Goal: Transaction & Acquisition: Purchase product/service

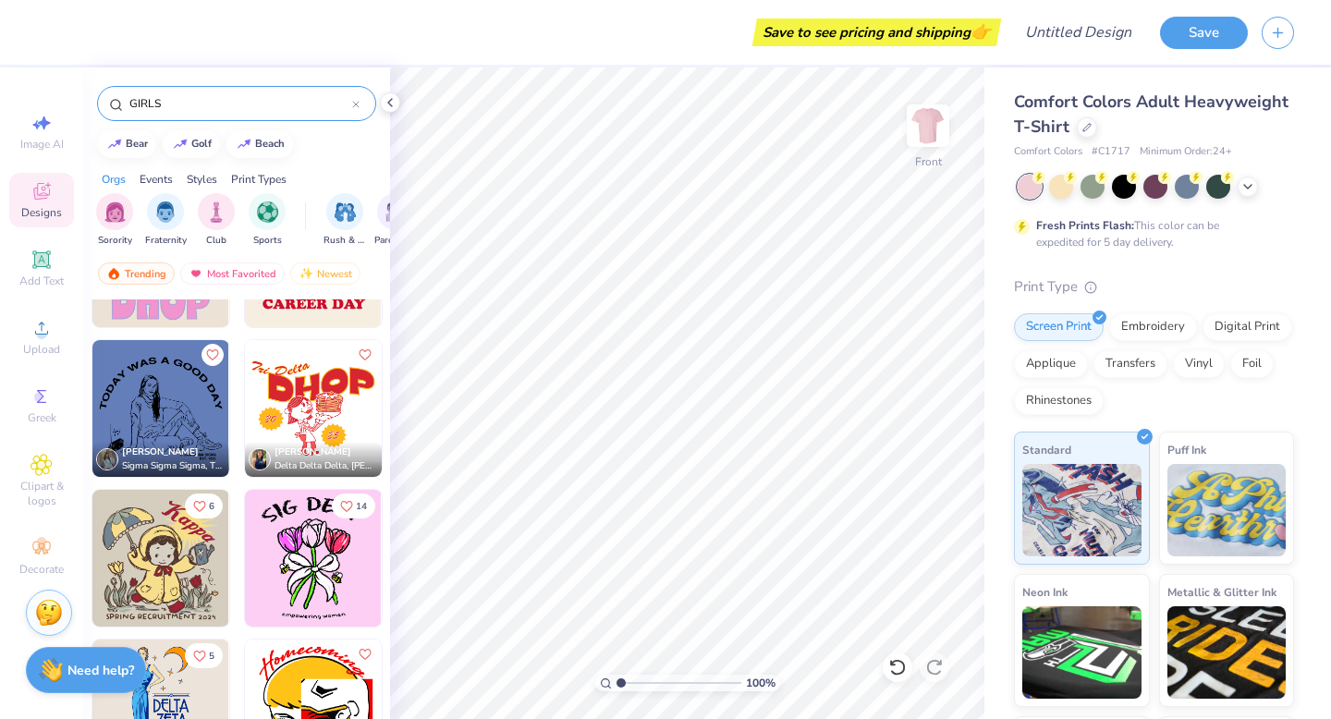
scroll to position [0, 26]
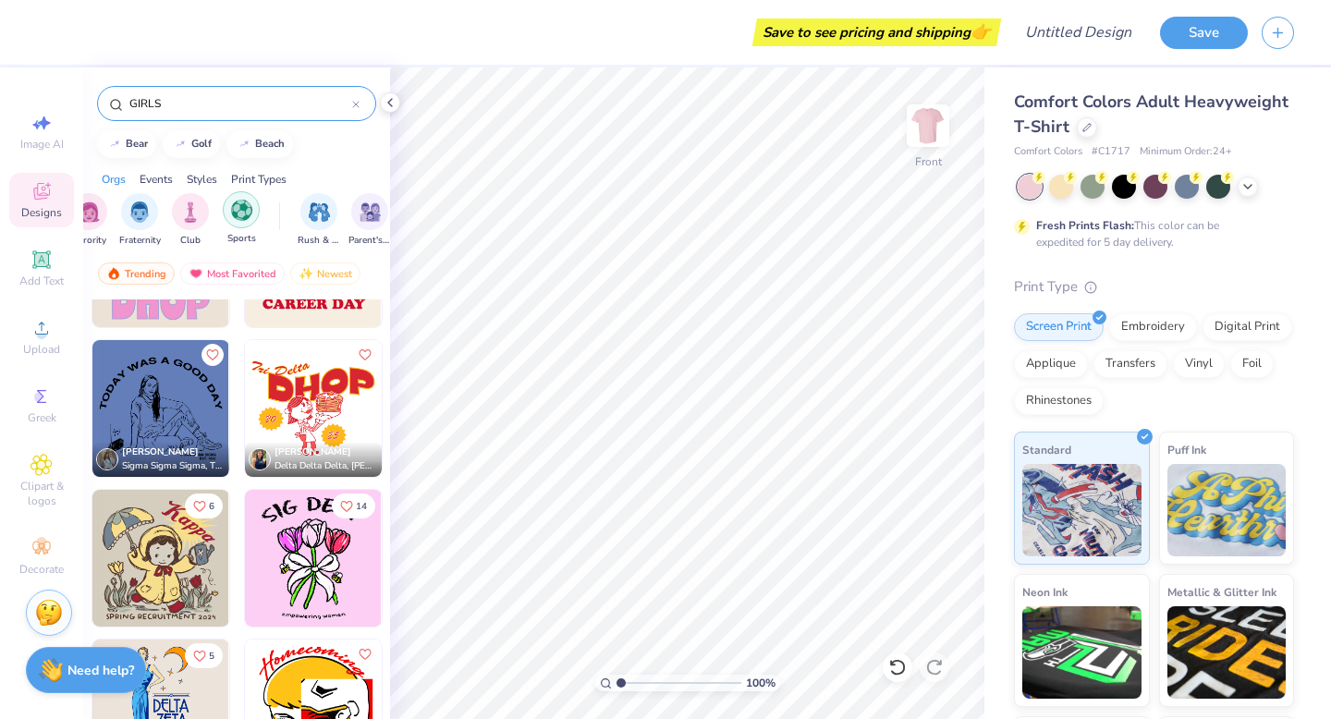
click at [243, 220] on div "filter for Sports" at bounding box center [241, 209] width 37 height 37
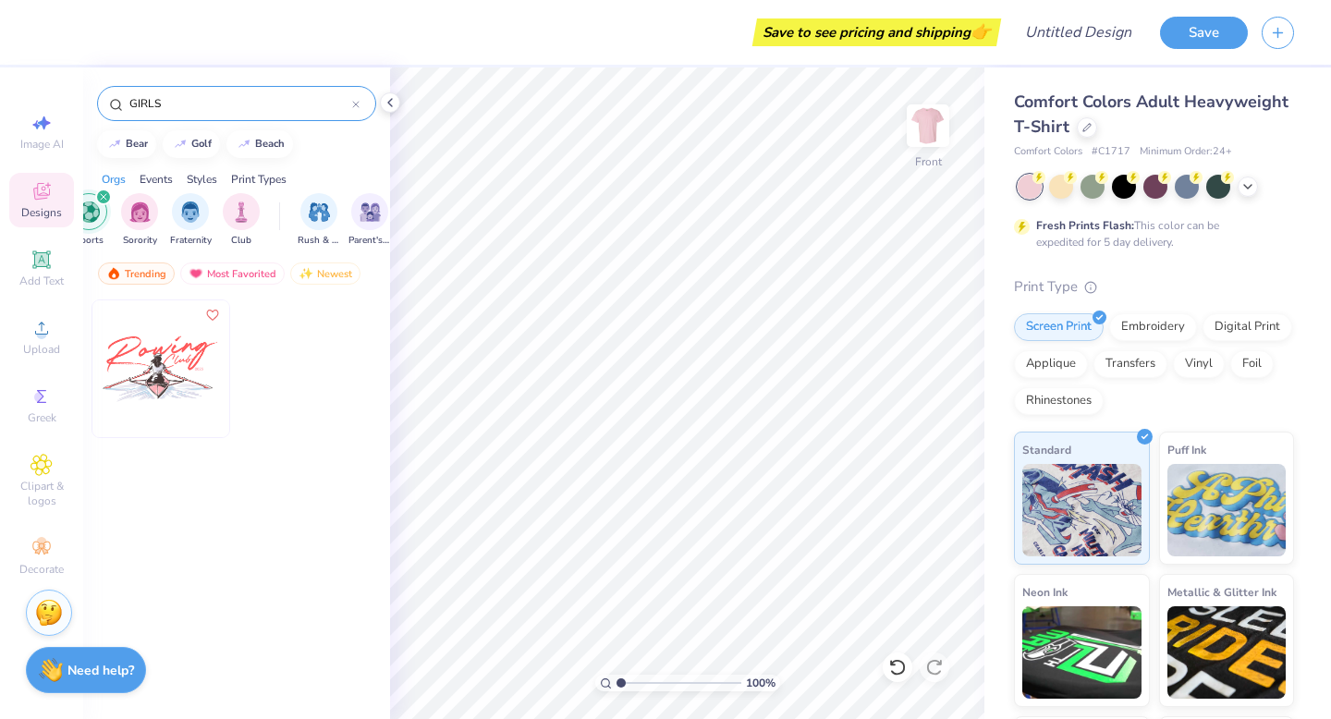
click at [243, 220] on div "filter for Club" at bounding box center [241, 211] width 37 height 37
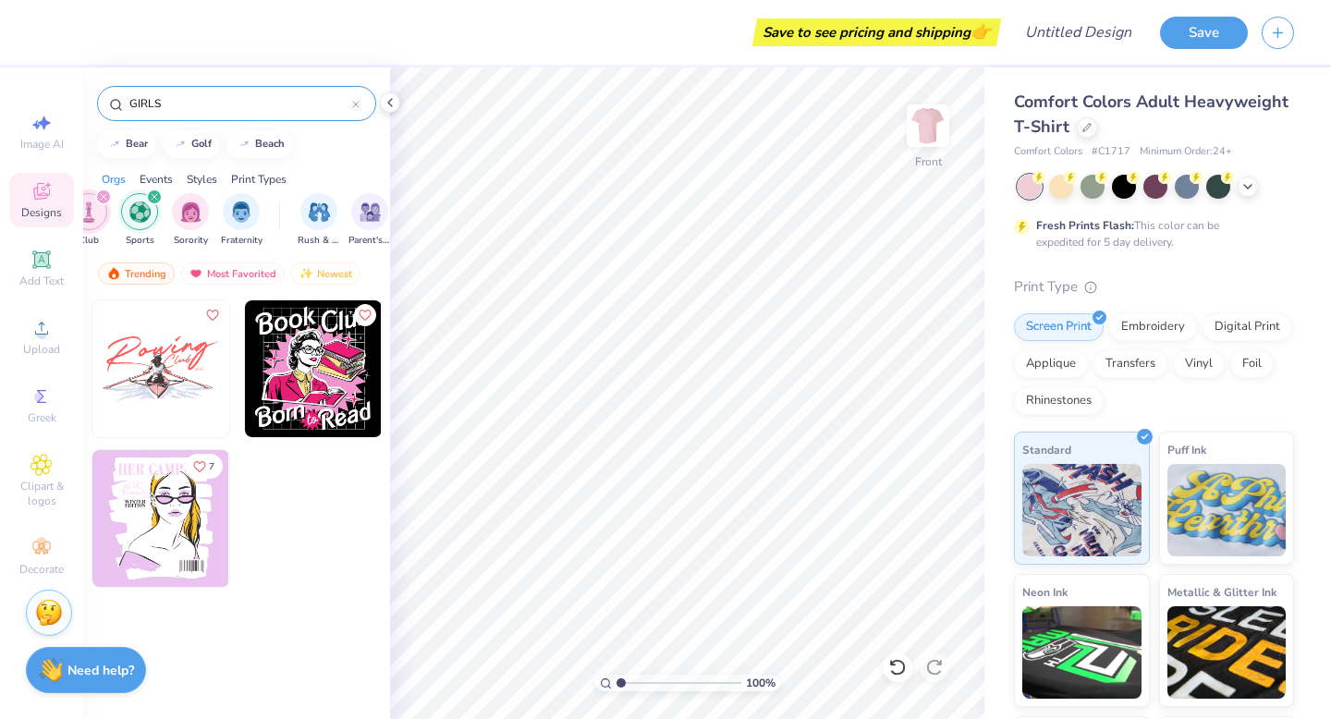
click at [151, 196] on icon "filter for Sports" at bounding box center [154, 196] width 7 height 7
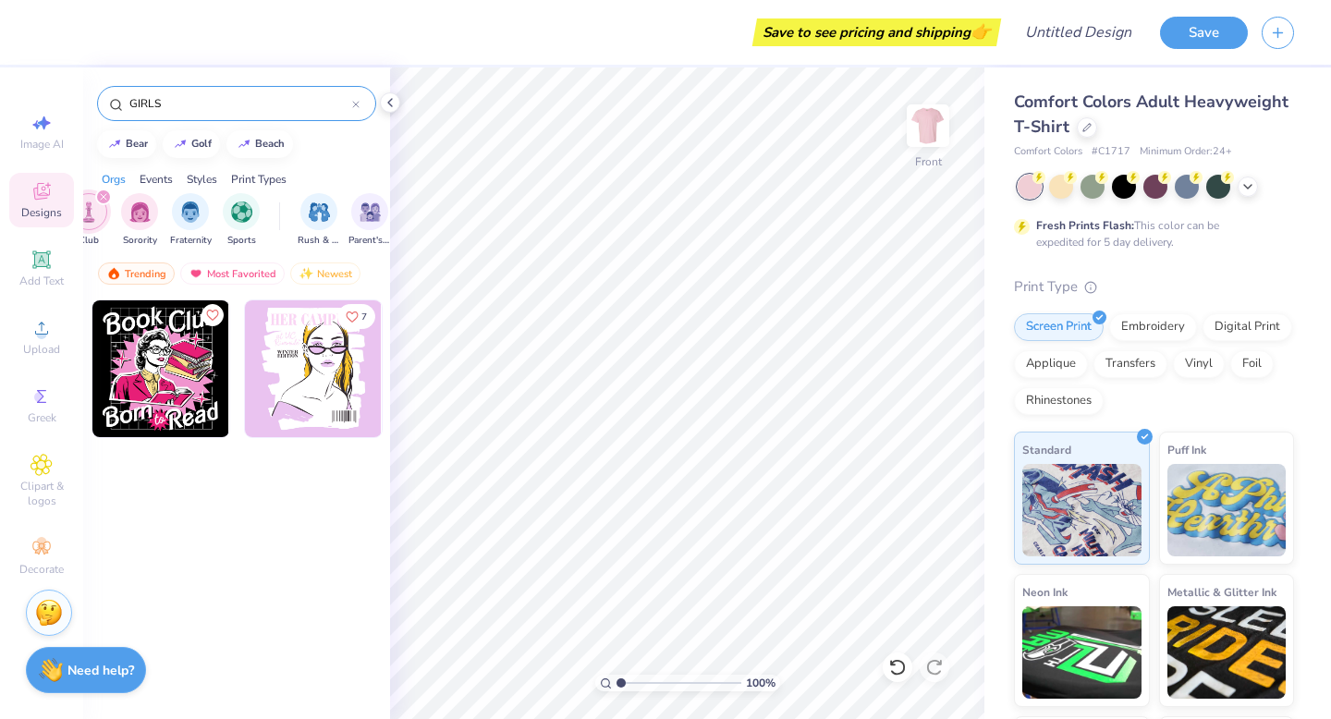
click at [108, 195] on div "filter for Club" at bounding box center [103, 197] width 17 height 17
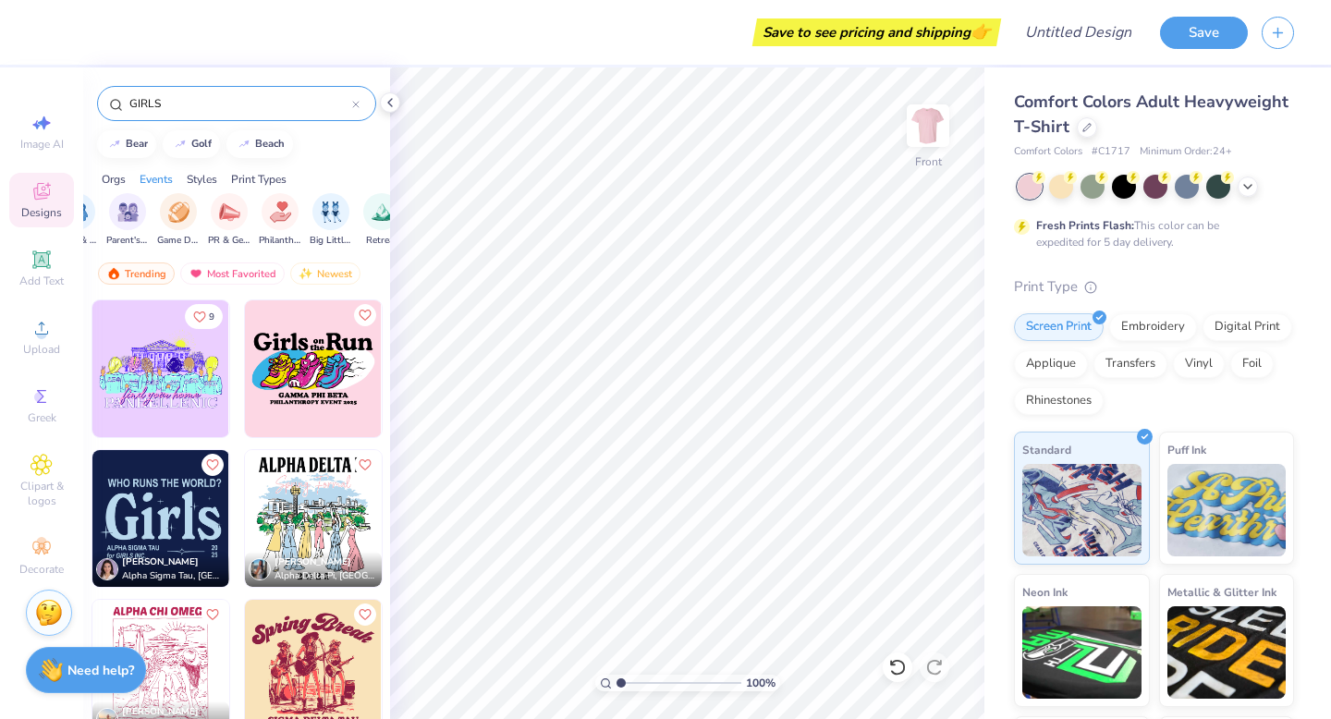
scroll to position [0, 276]
click at [211, 223] on div "filter for PR & General" at bounding box center [220, 209] width 37 height 37
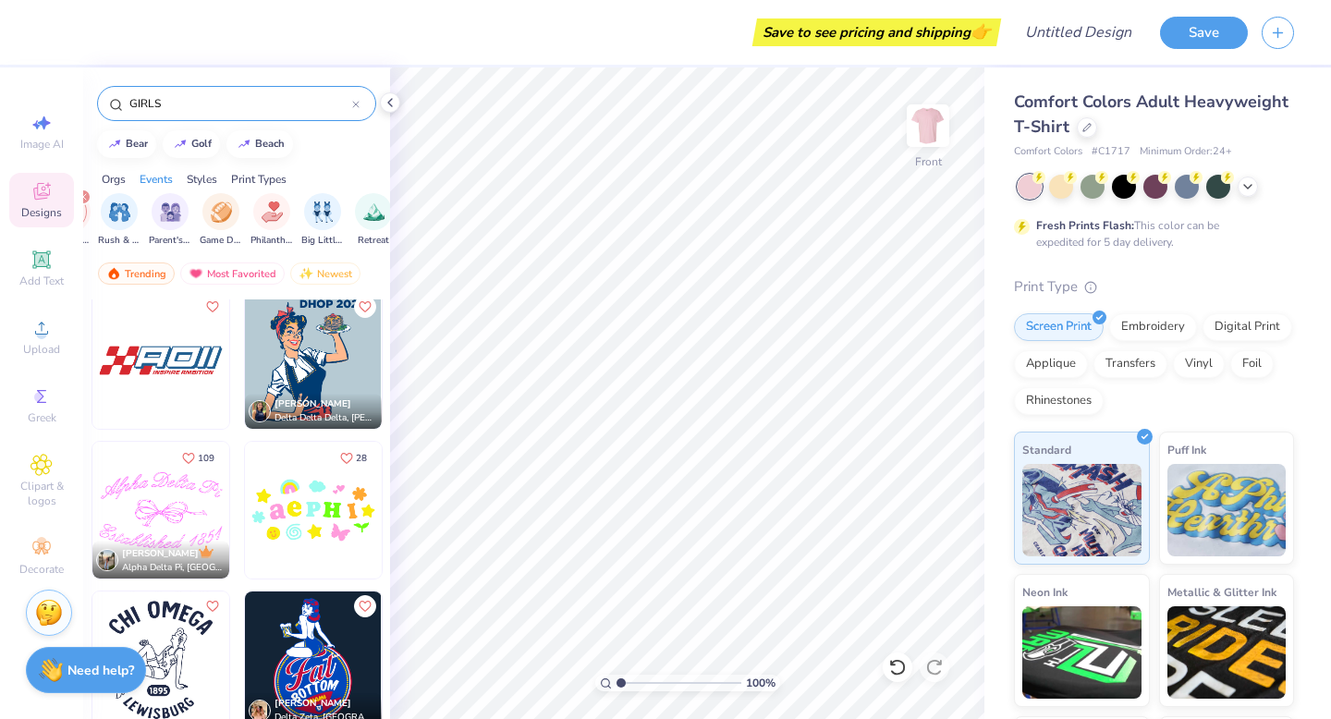
scroll to position [458, 0]
click at [151, 510] on img at bounding box center [160, 509] width 137 height 137
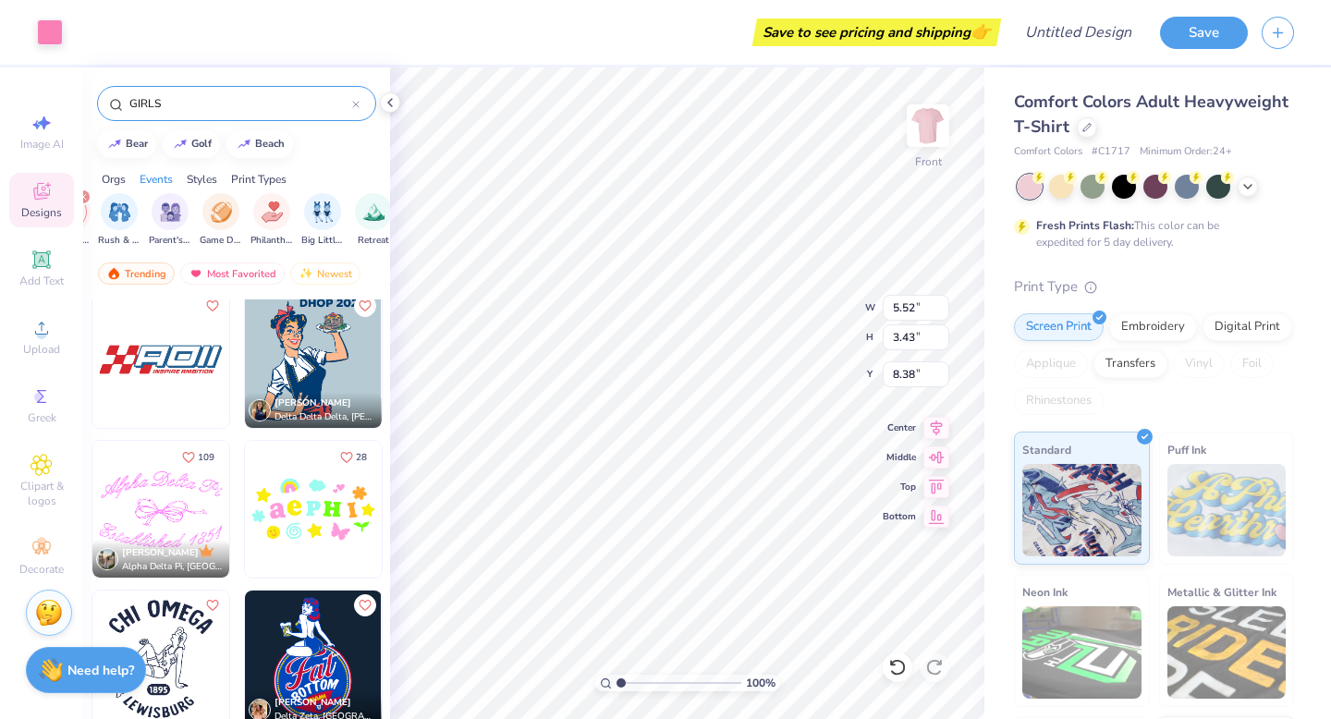
type input "8.38"
type input "5.40"
type input "3.35"
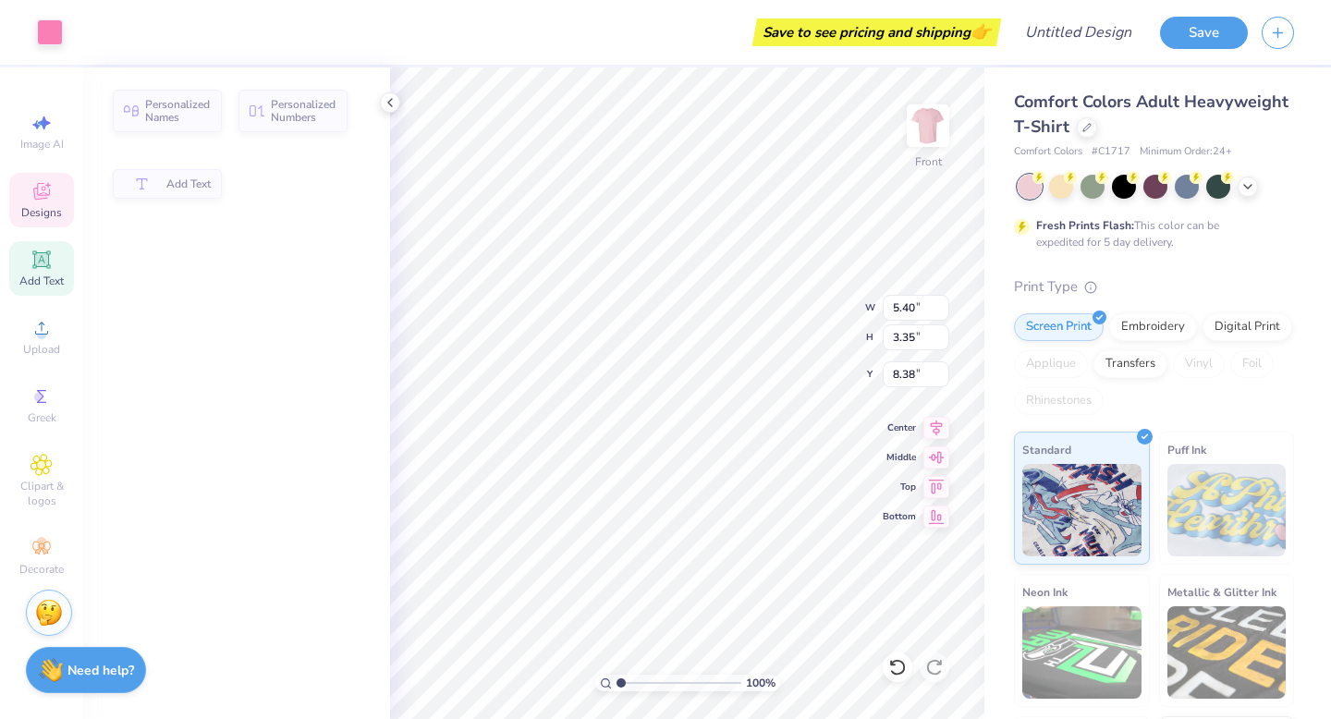
type input "5.33"
type input "1.19"
type input "8.40"
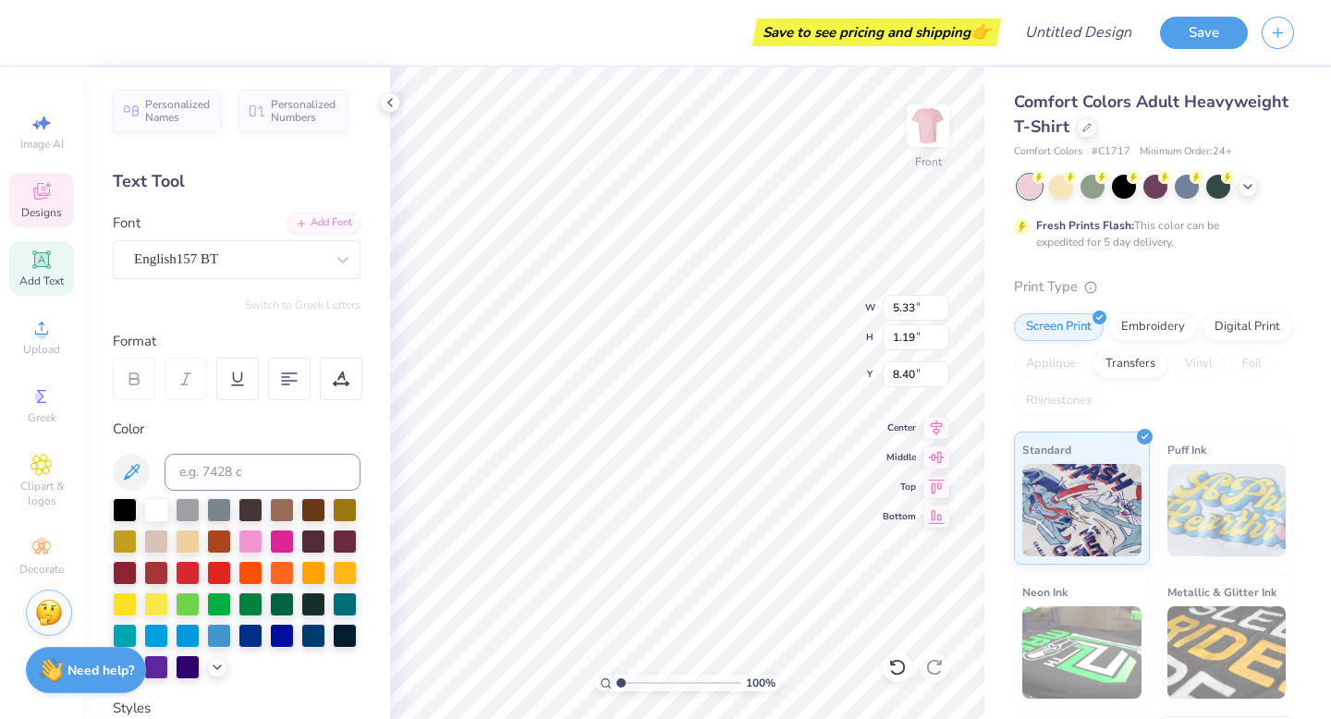
scroll to position [0, 0]
type textarea "Z"
type textarea "zionsville girl"
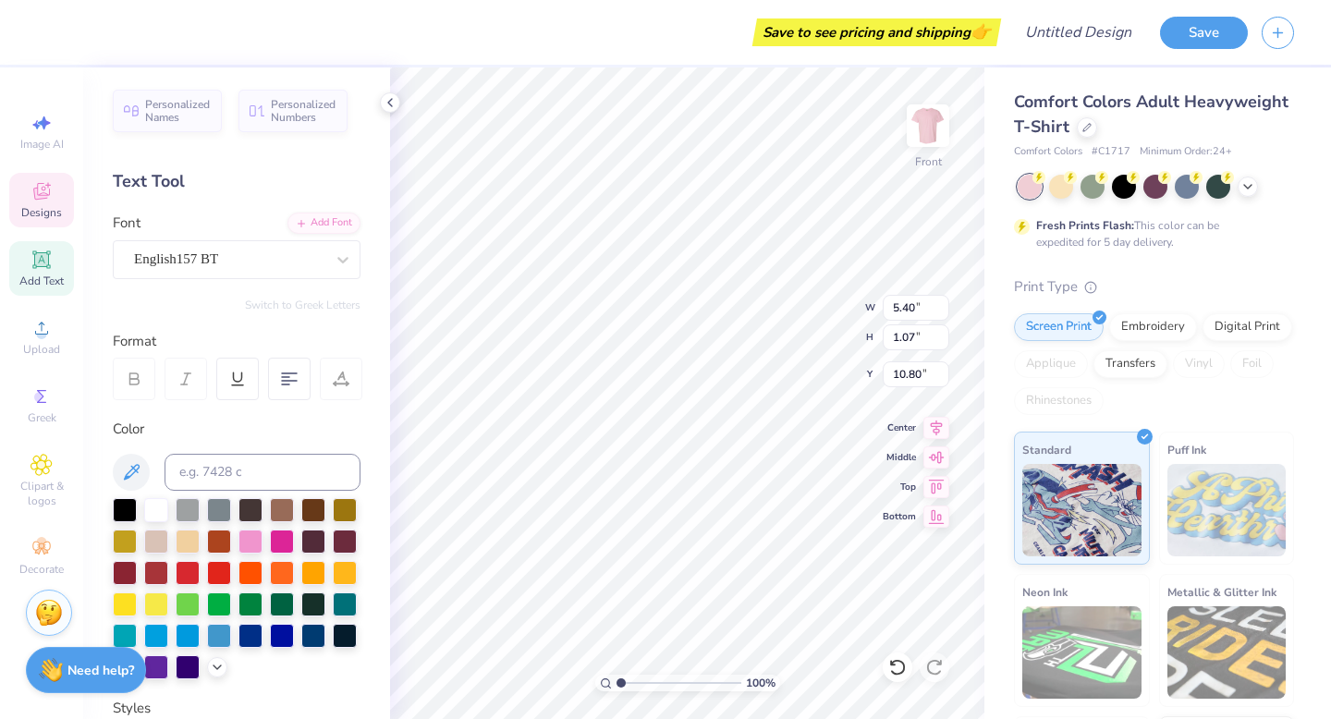
type textarea "mentoring 25-26"
type input "4.62"
type input "1.09"
type input "8.50"
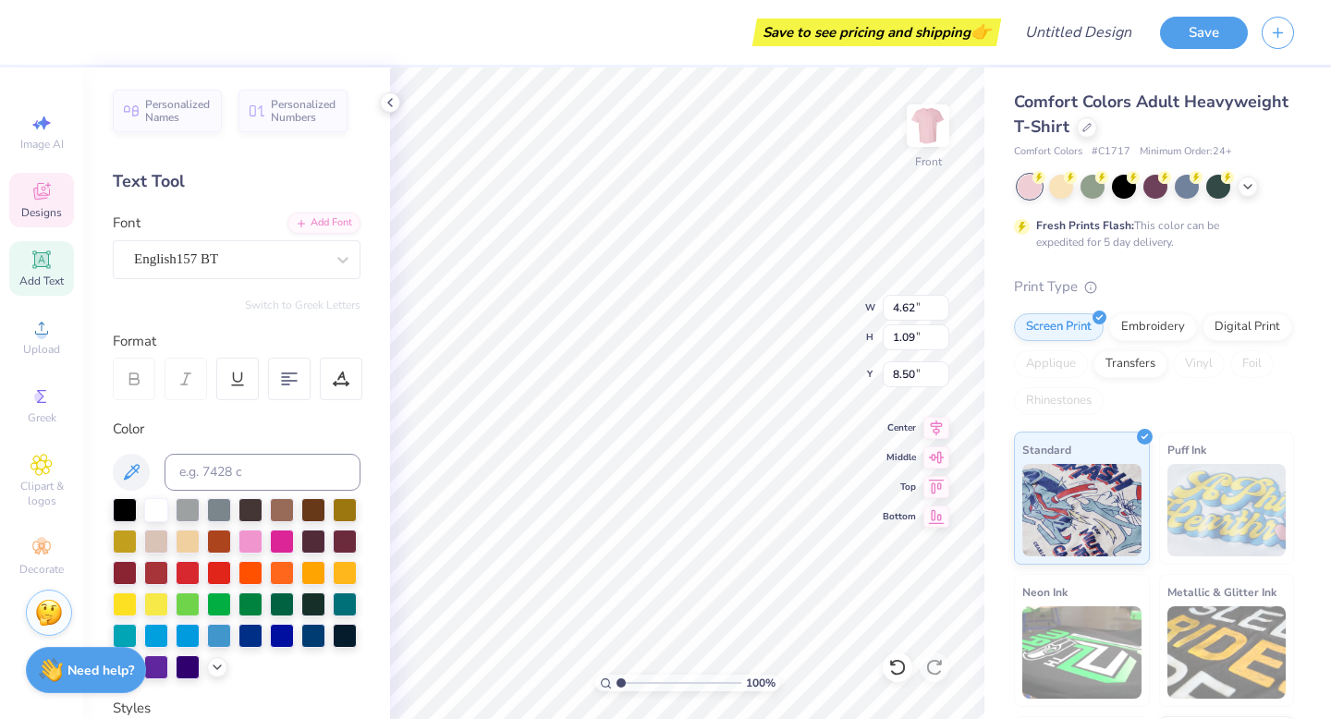
scroll to position [0, 4]
type textarea "zionsville girls"
click at [1179, 188] on div at bounding box center [1187, 185] width 24 height 24
type textarea "zionsville girls"
type input "6.83"
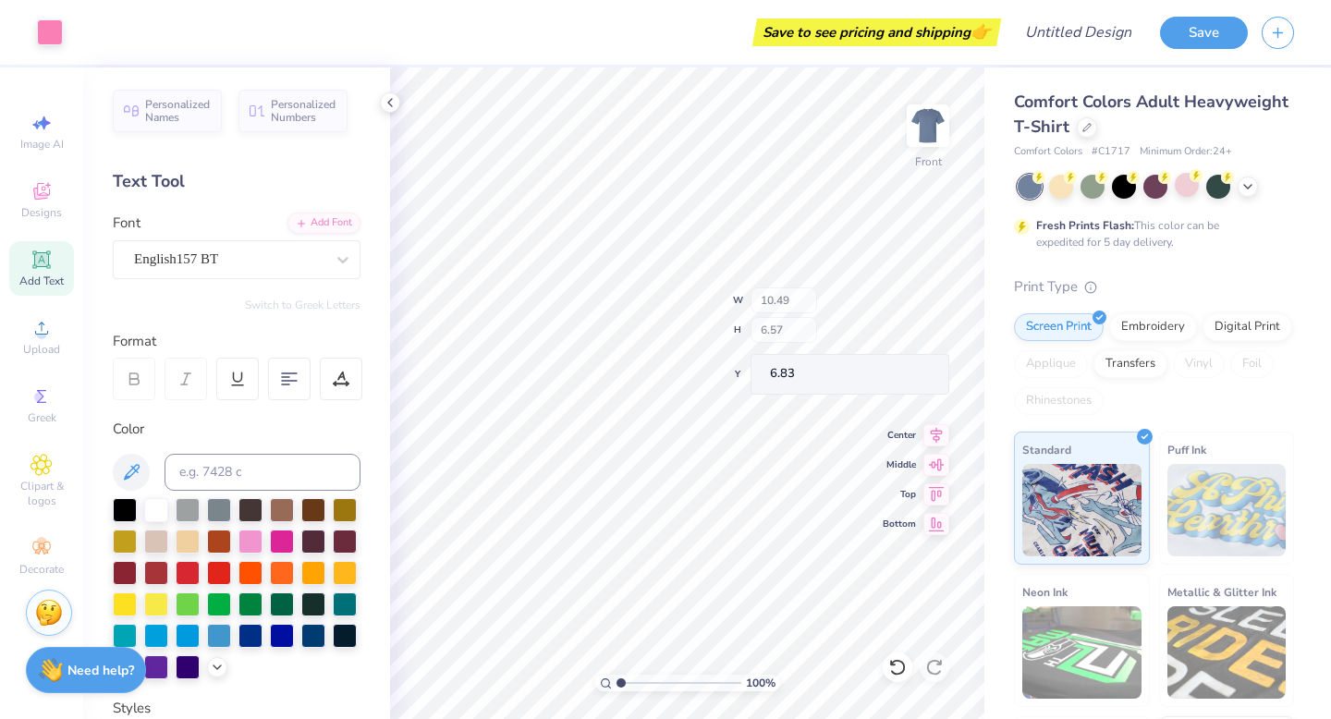
type input "10.49"
type input "6.57"
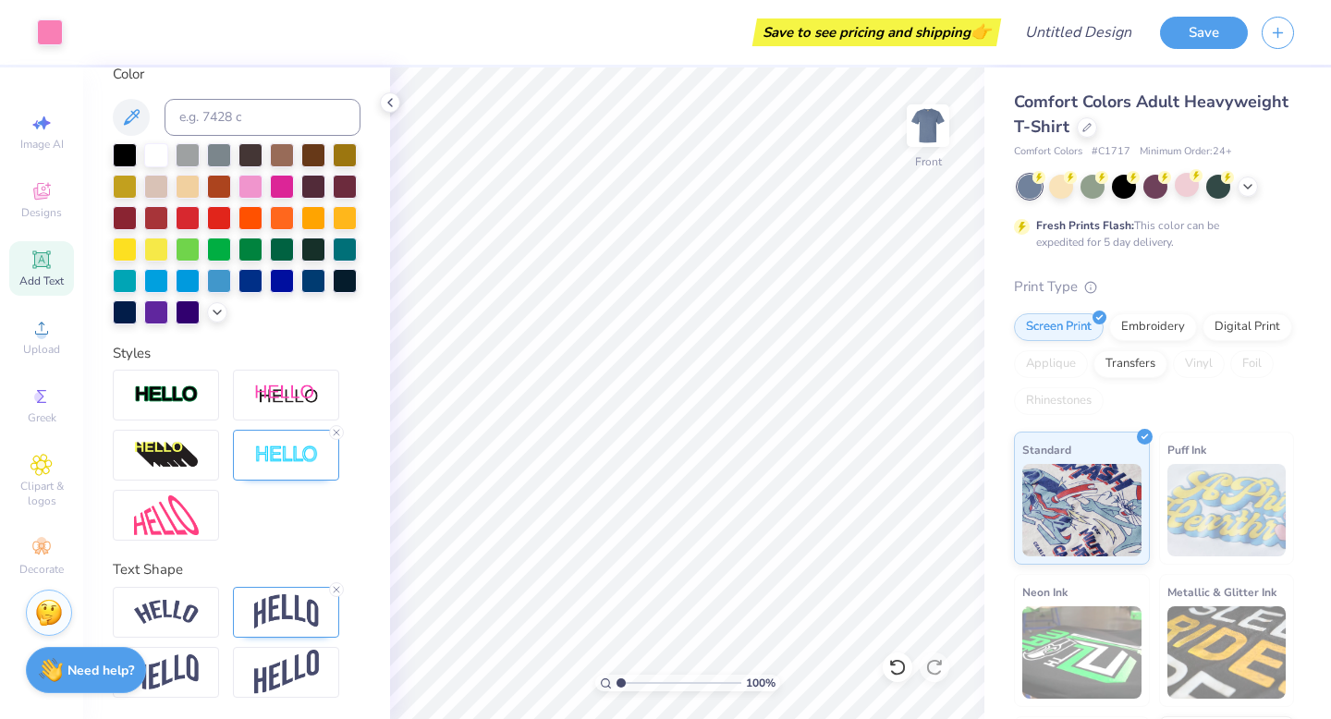
scroll to position [0, 0]
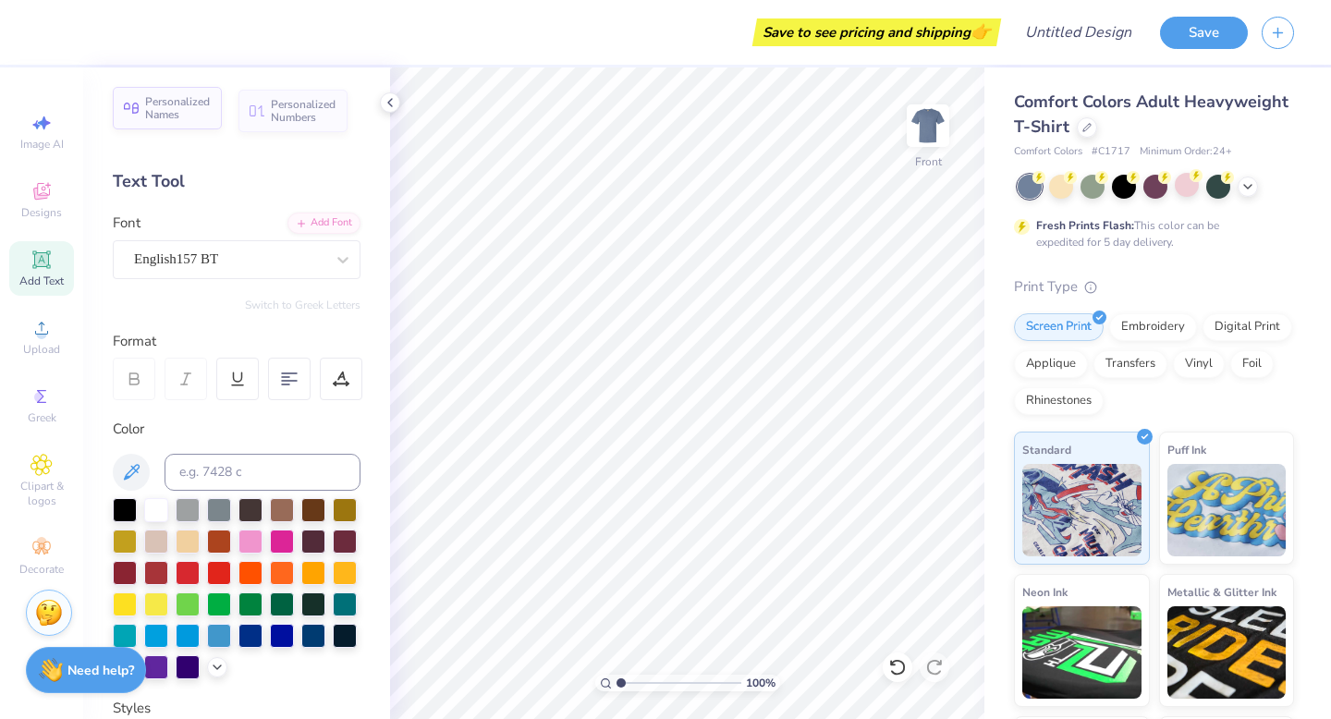
click at [179, 109] on span "Personalized Names" at bounding box center [178, 108] width 66 height 26
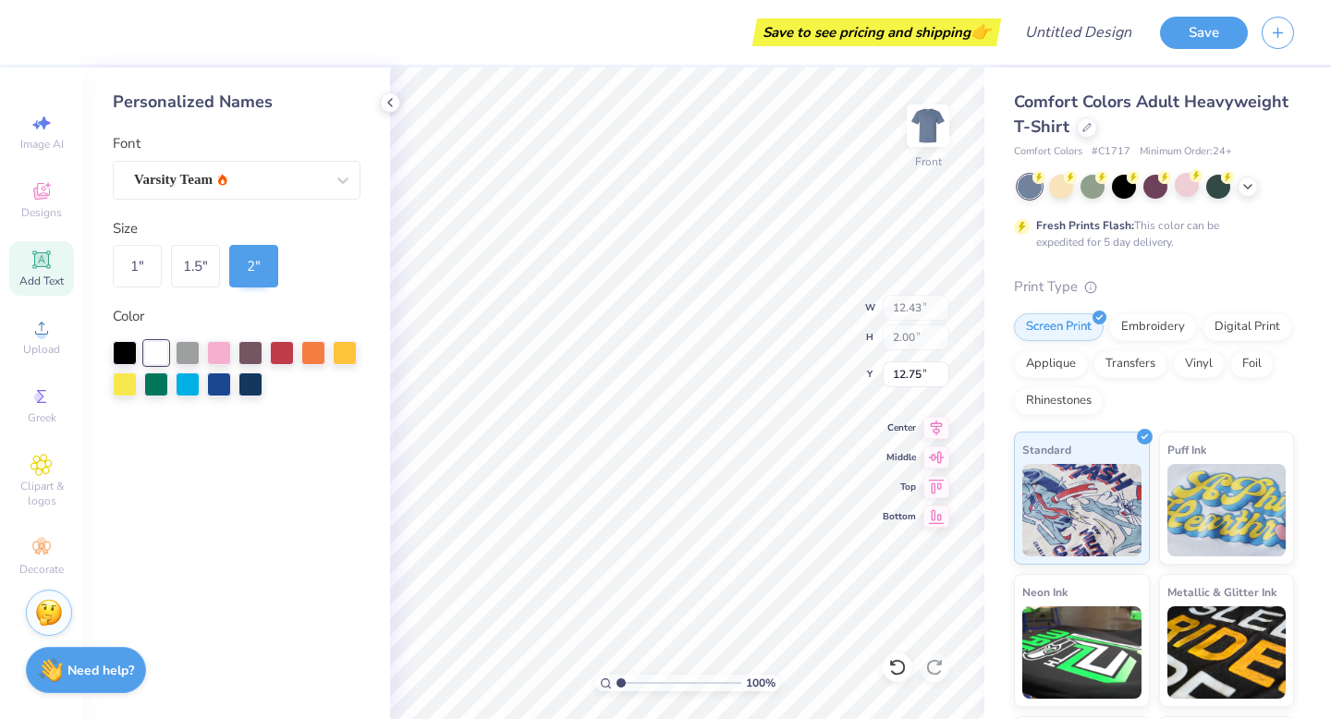
click at [193, 116] on div "Personalized Names Font Varsity Team Size 1 " 1.5 " 2 " Color" at bounding box center [236, 392] width 307 height 651
click at [28, 547] on div "Decorate" at bounding box center [41, 557] width 65 height 55
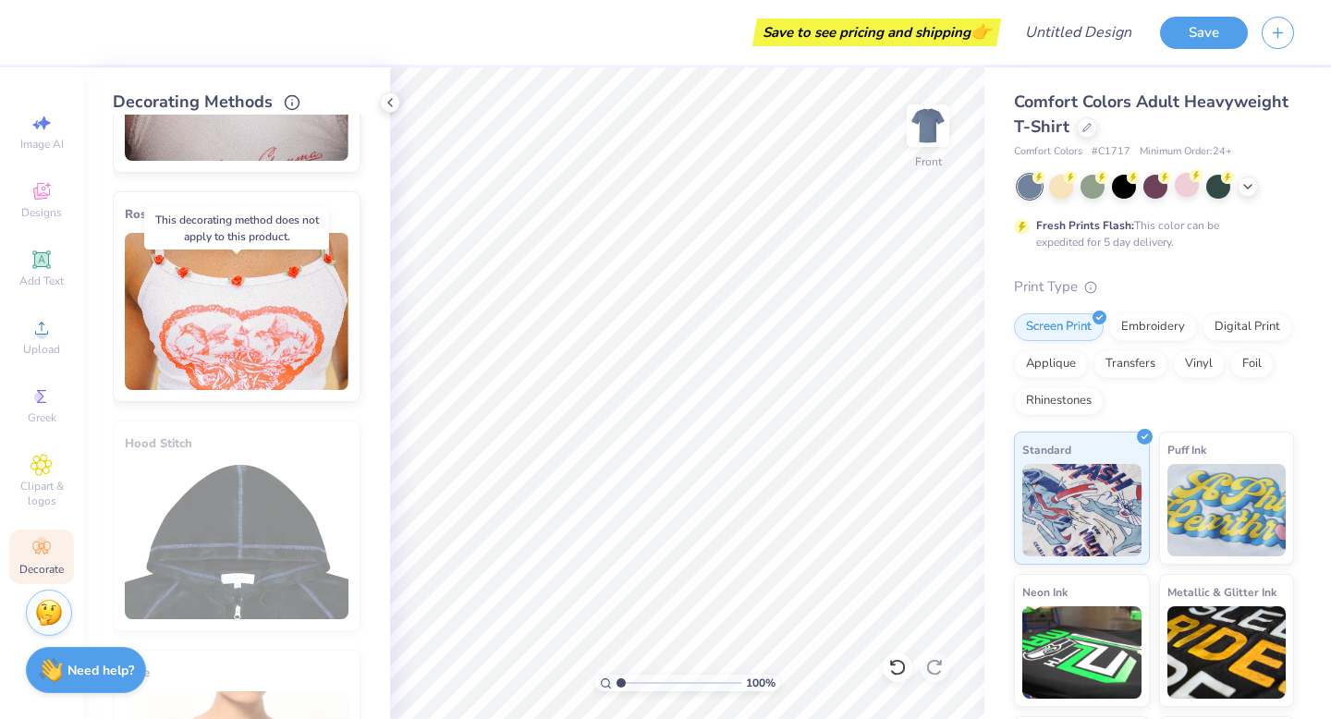
scroll to position [1015, 0]
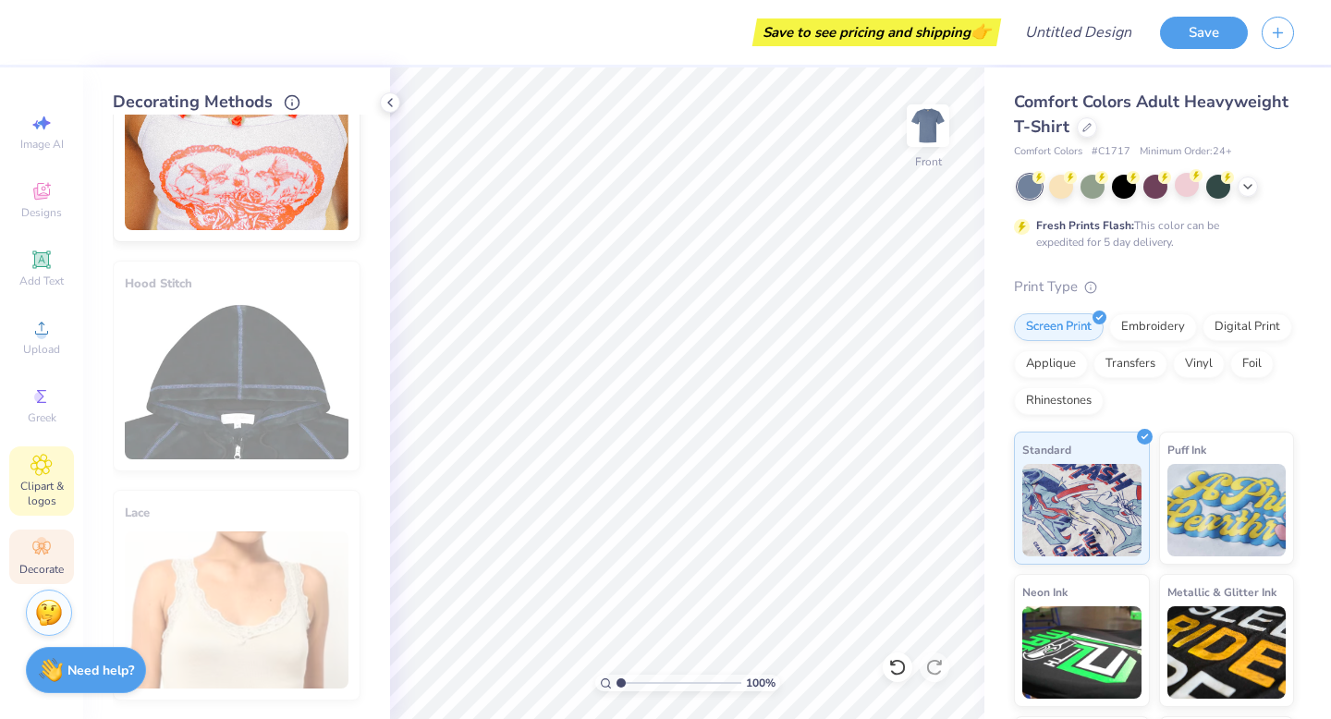
click at [55, 484] on span "Clipart & logos" at bounding box center [41, 494] width 65 height 30
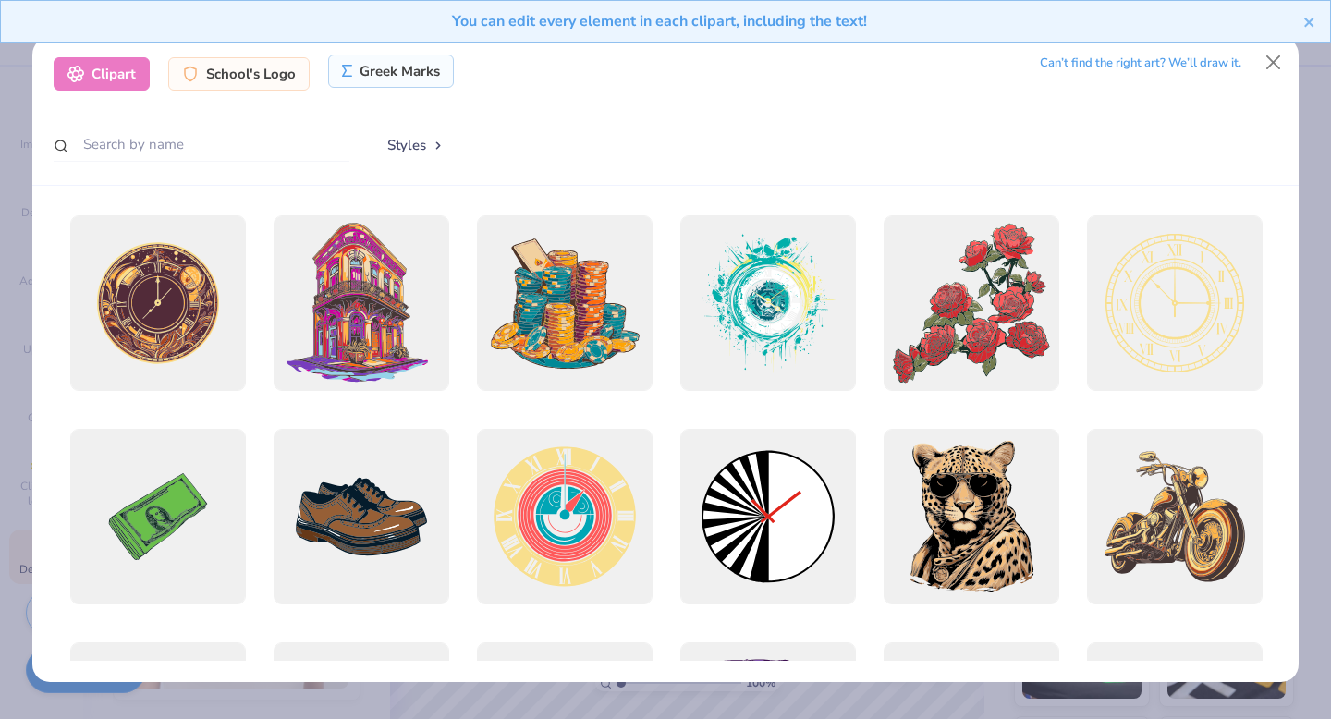
click at [345, 76] on icon at bounding box center [347, 71] width 11 height 13
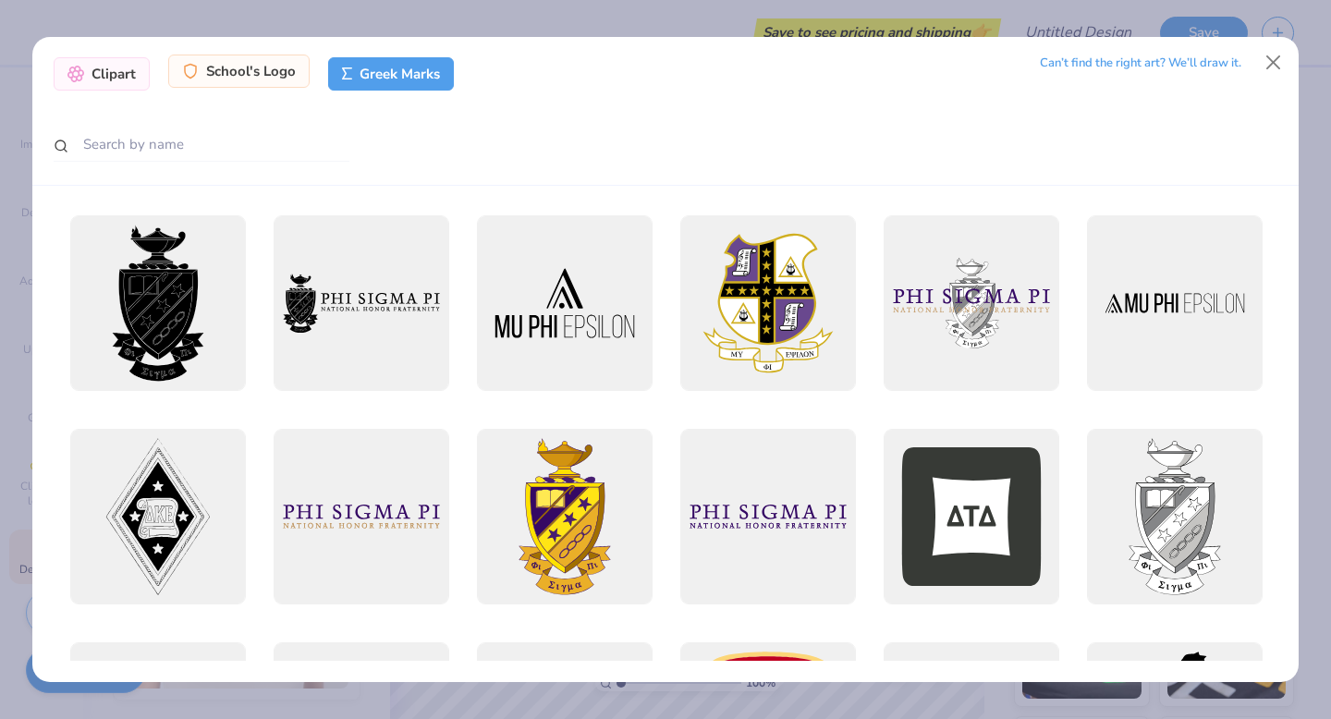
click at [280, 72] on div "School's Logo" at bounding box center [238, 71] width 141 height 33
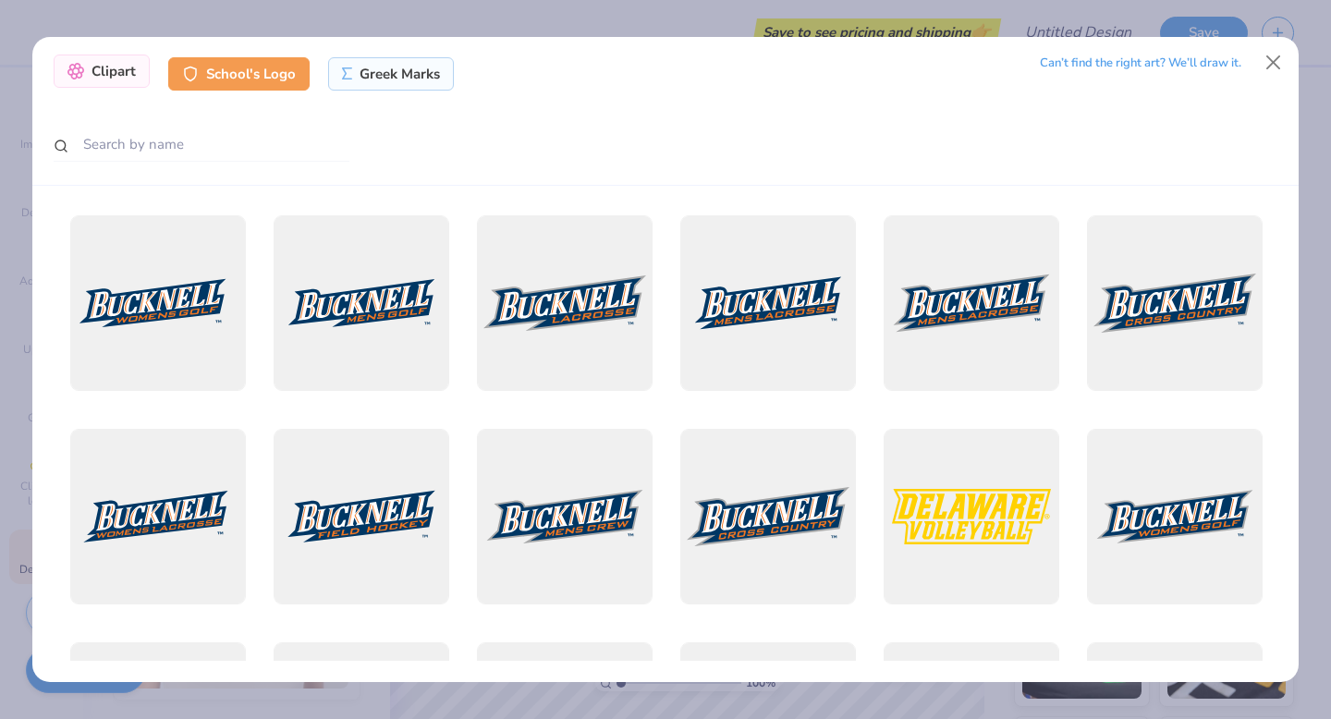
click at [127, 68] on div "Clipart" at bounding box center [102, 71] width 96 height 33
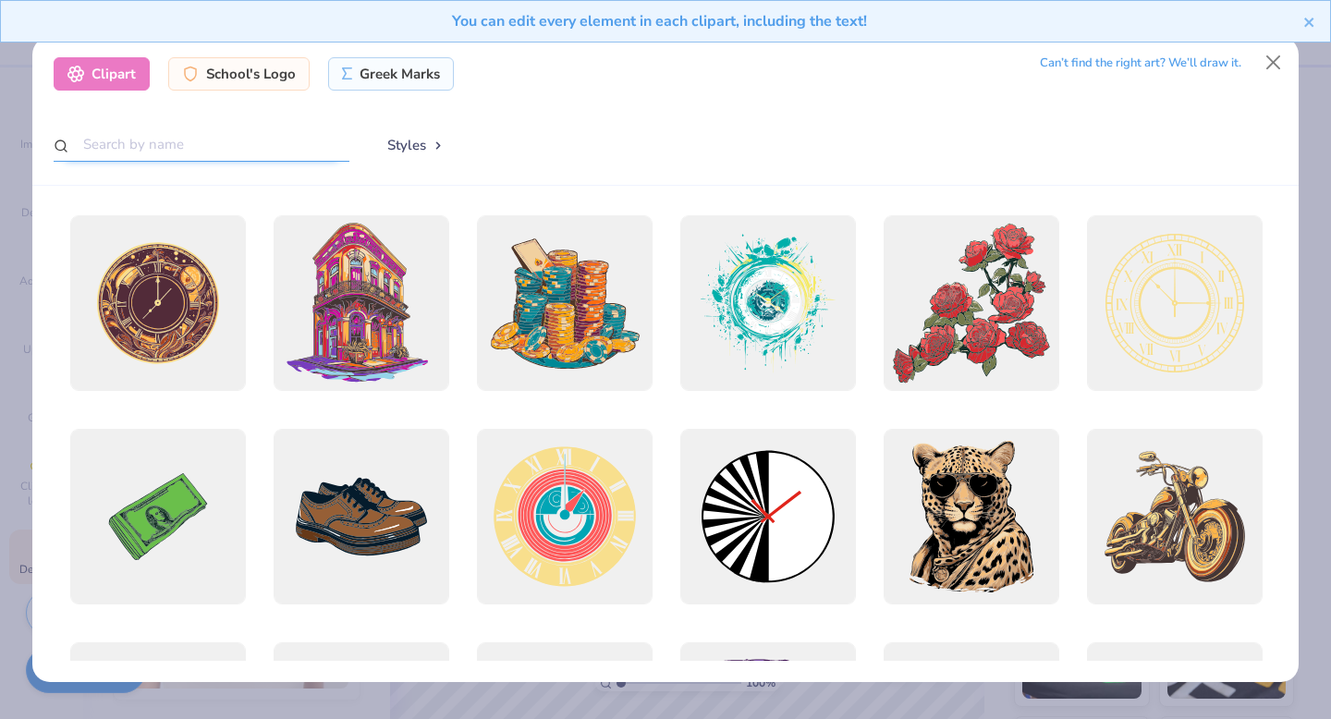
click at [237, 137] on input "text" at bounding box center [202, 145] width 296 height 34
type input "cute"
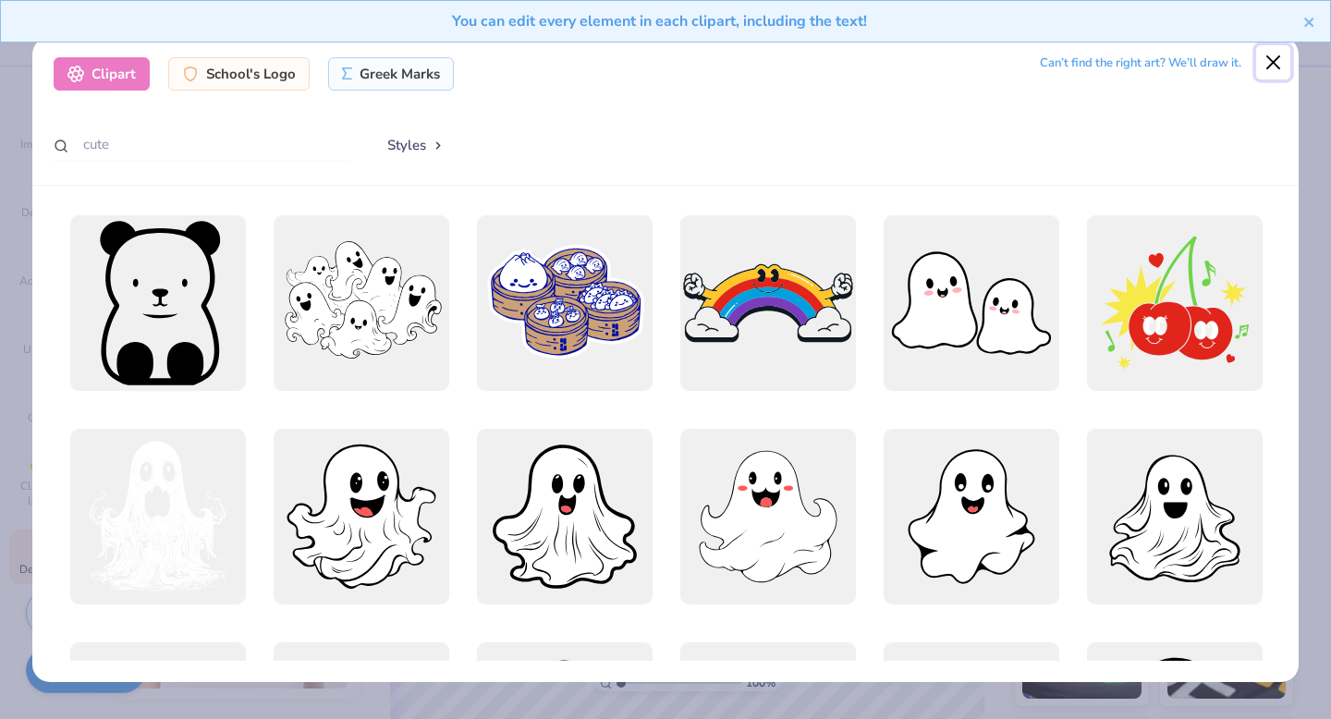
click at [1279, 68] on button "Close" at bounding box center [1273, 62] width 35 height 35
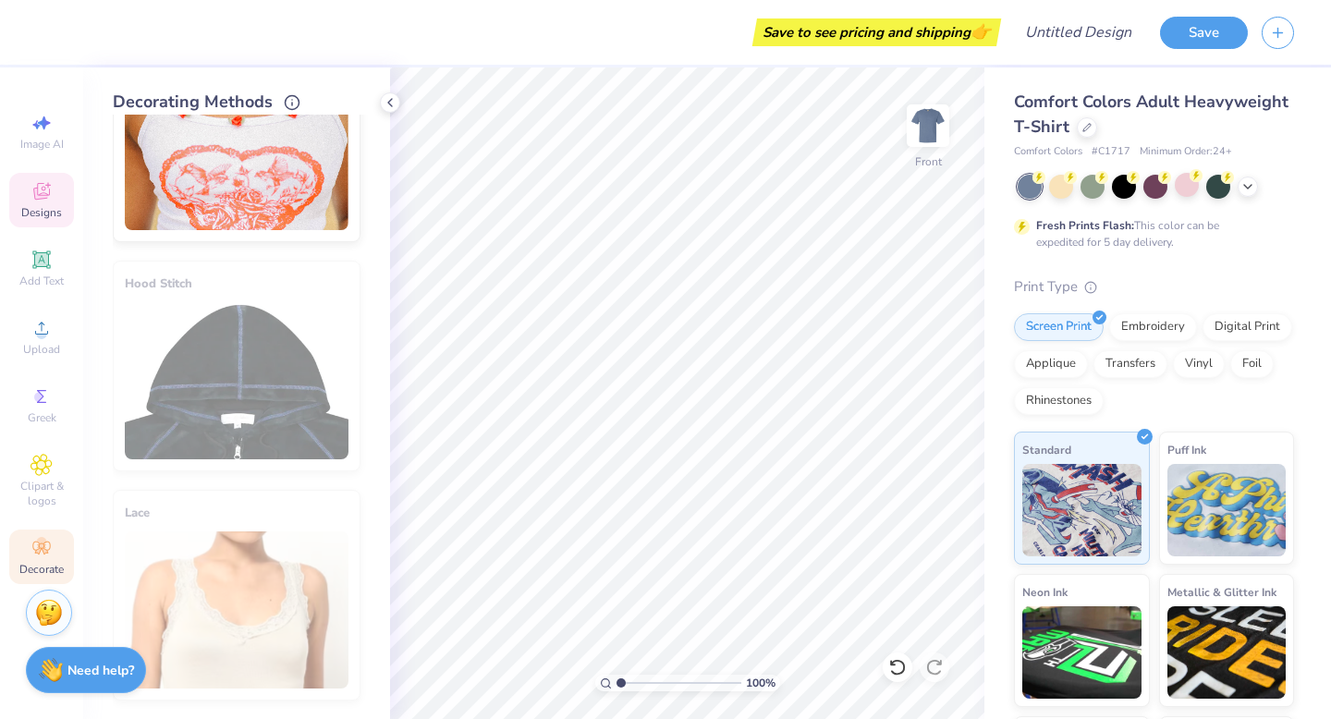
click at [42, 201] on icon at bounding box center [41, 191] width 22 height 22
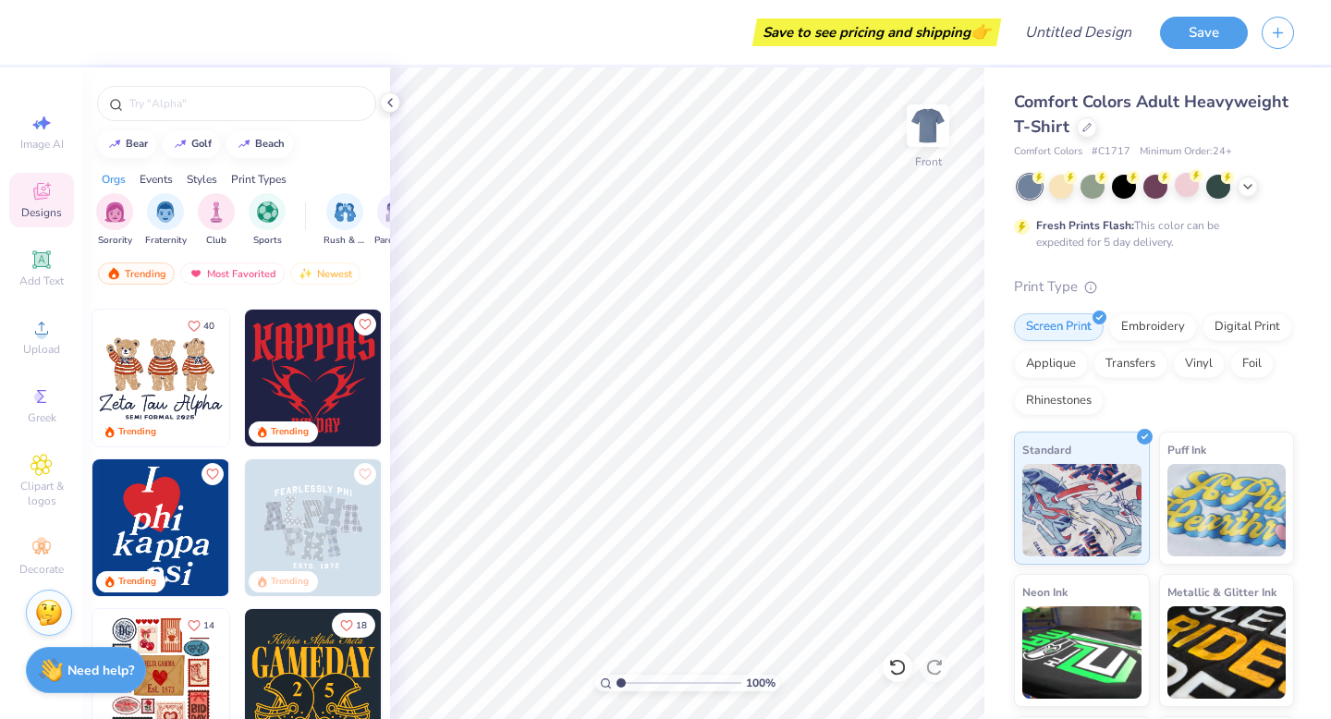
scroll to position [617, 0]
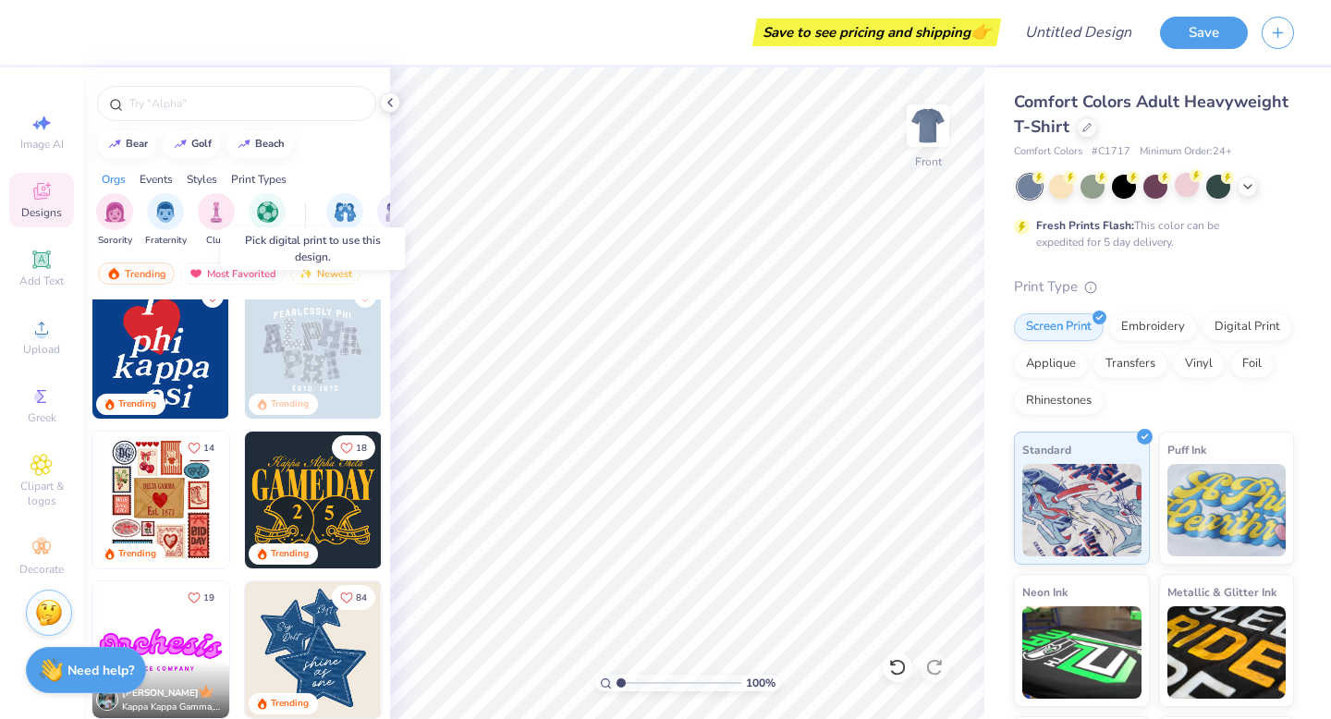
click at [244, 348] on img at bounding box center [175, 350] width 137 height 137
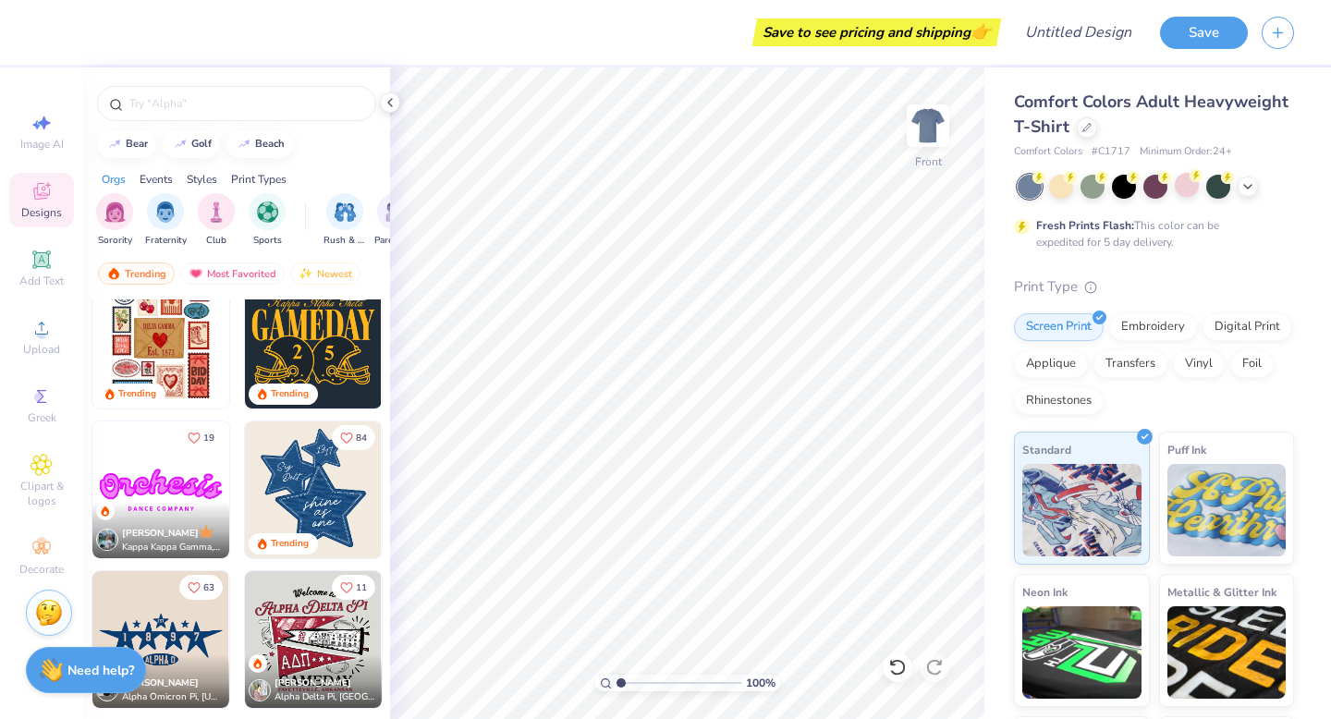
scroll to position [786, 0]
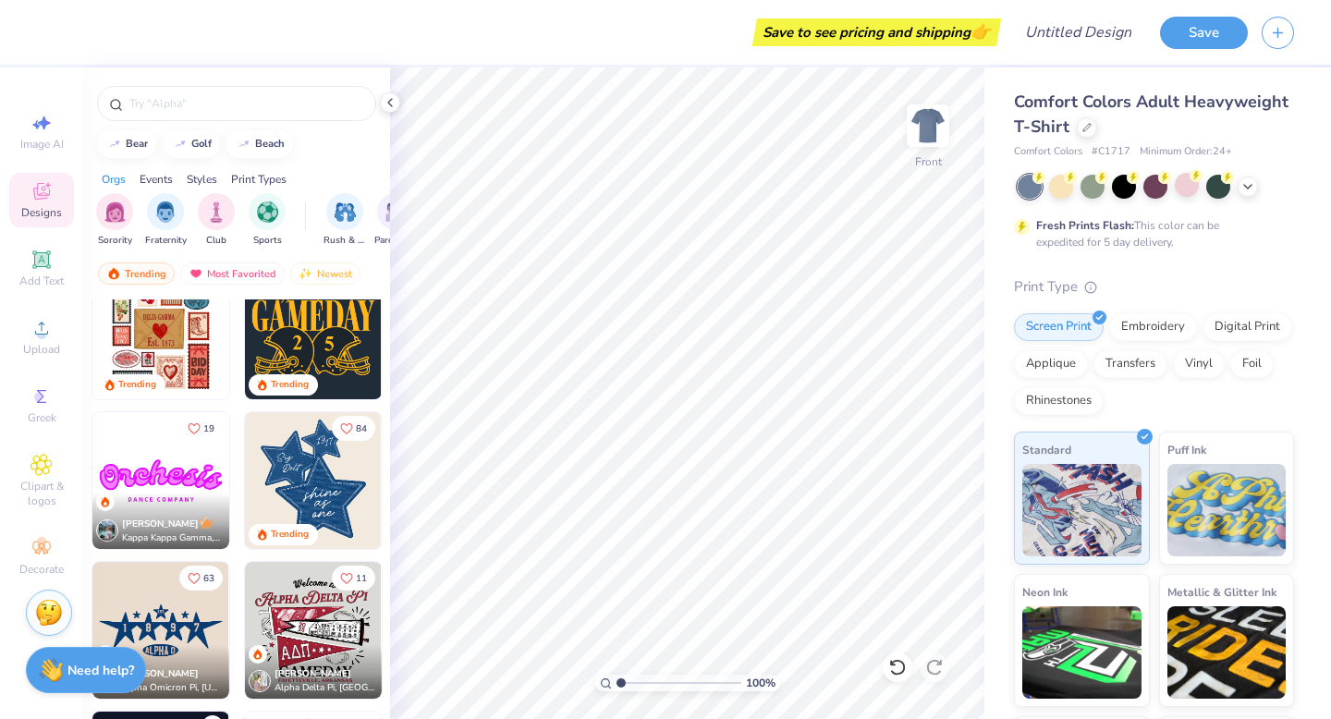
click at [163, 366] on img at bounding box center [160, 330] width 137 height 137
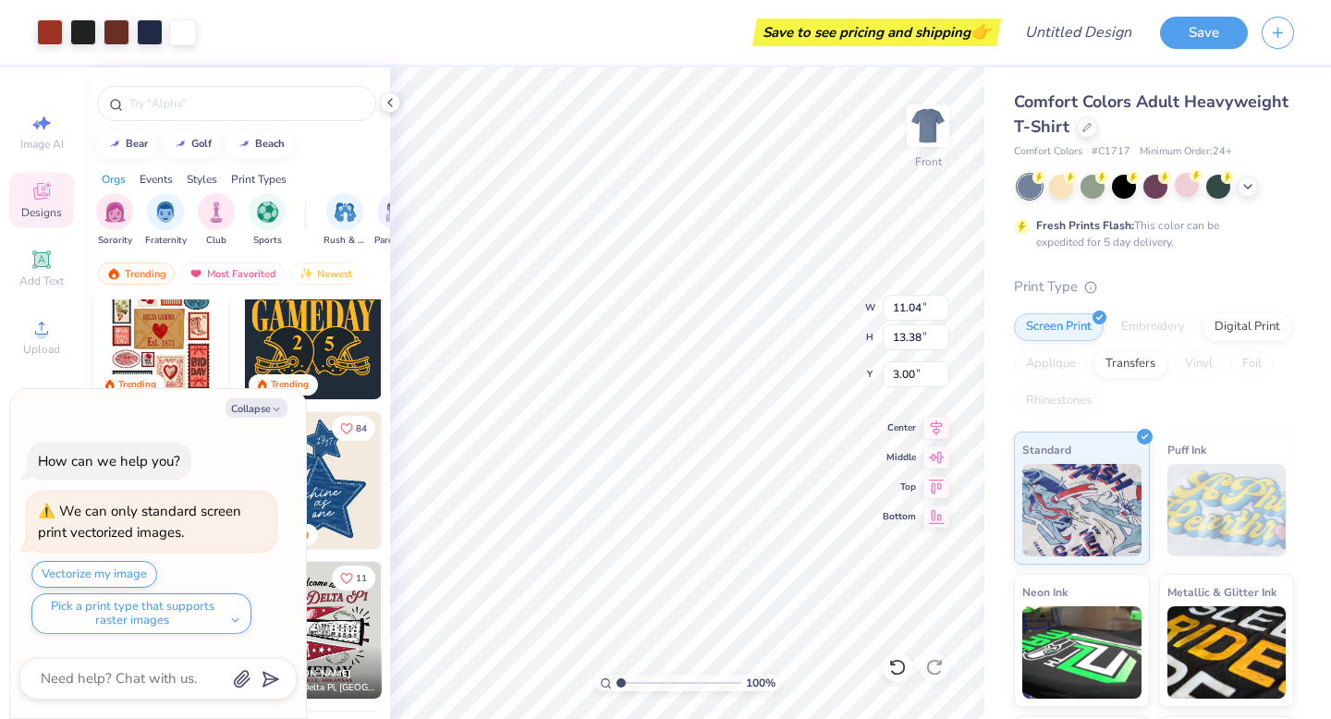
type textarea "x"
type input "8.03"
click at [901, 665] on icon at bounding box center [897, 667] width 18 height 18
type textarea "x"
type input "8.04"
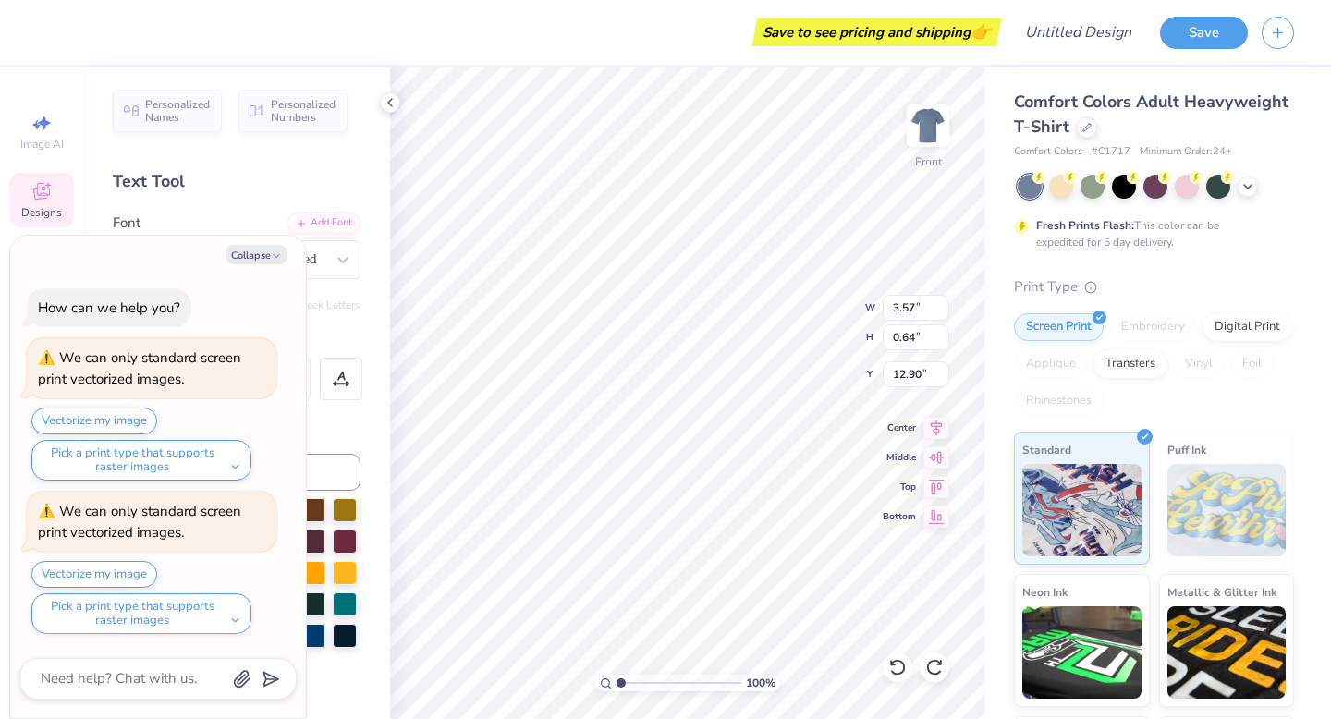
type textarea "i"
type textarea "x"
type textarea "Z"
type textarea "x"
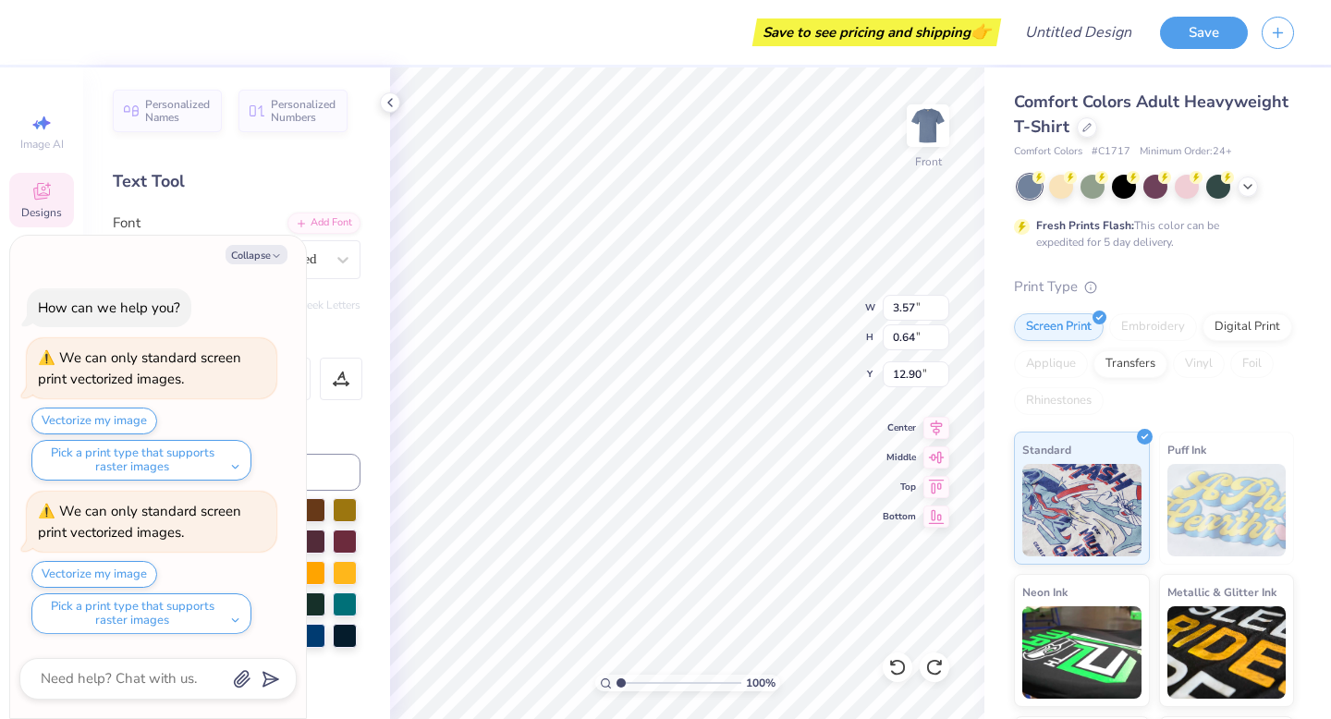
type textarea "Zio"
type textarea "x"
type textarea "Zion"
type textarea "x"
type textarea "Zions"
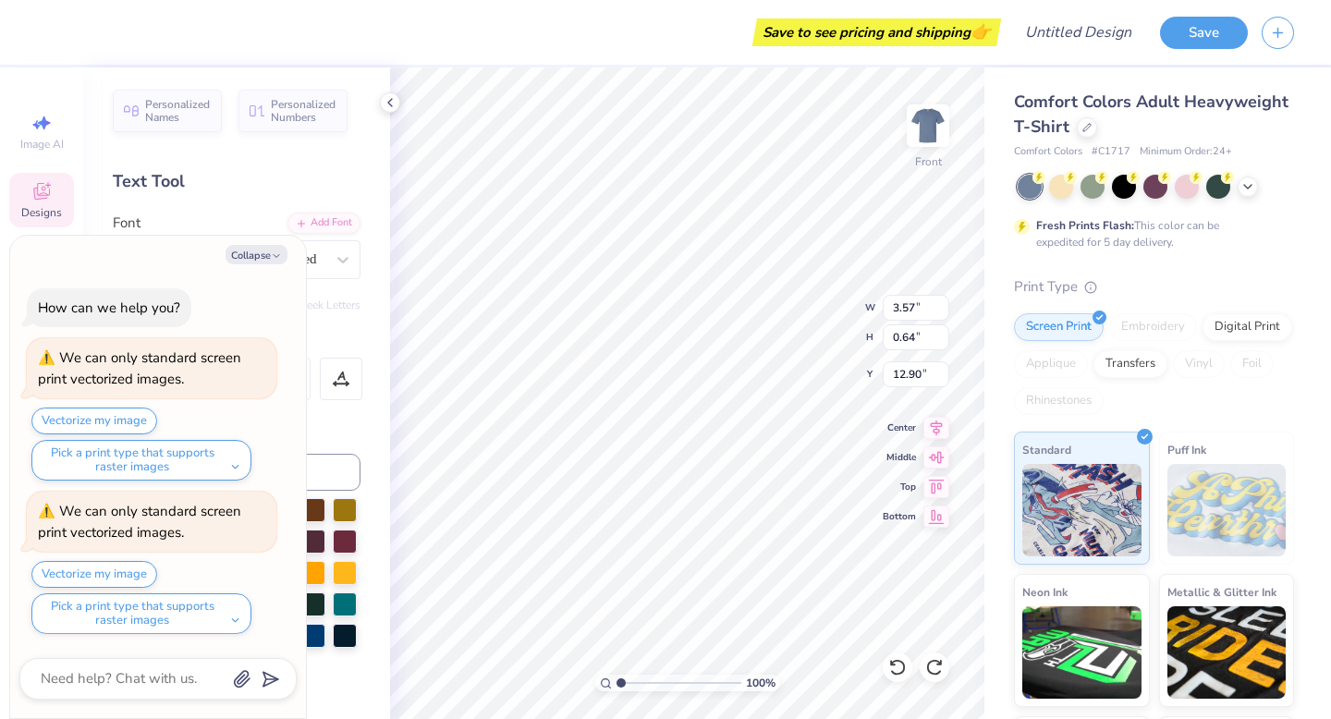
type textarea "x"
type textarea "Zionsv"
type textarea "x"
type textarea "Zionsvi"
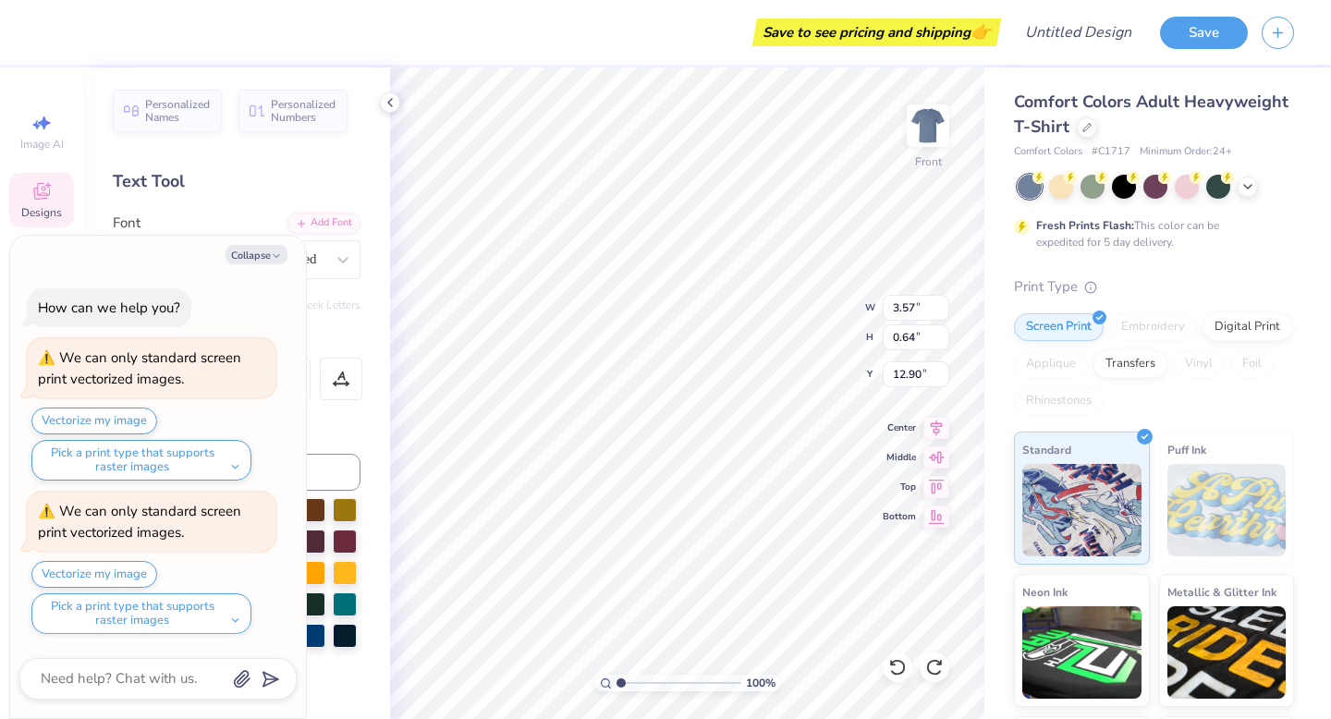
type textarea "x"
type textarea "Zionsvil"
type textarea "x"
type textarea "Zionsville"
type textarea "x"
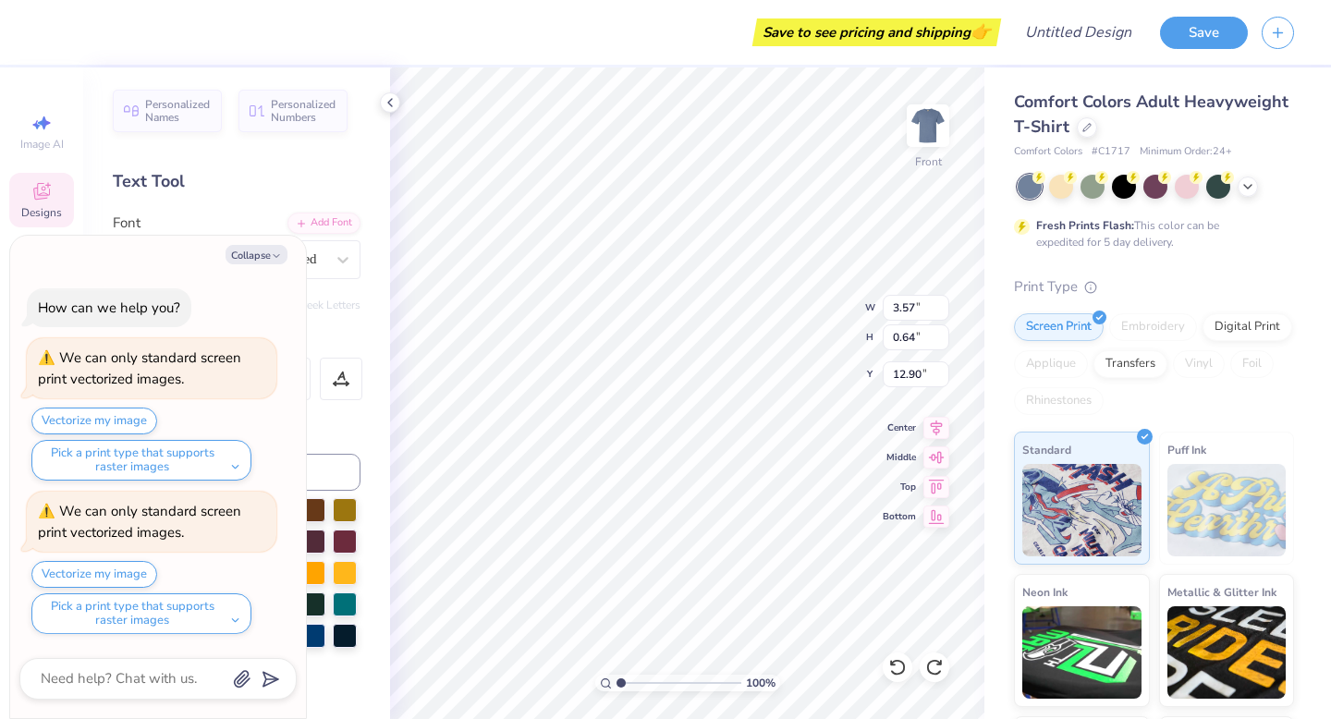
type textarea "Zionsville"
type textarea "x"
type textarea "Zionsville G"
type textarea "x"
type textarea "Zionsville Gi"
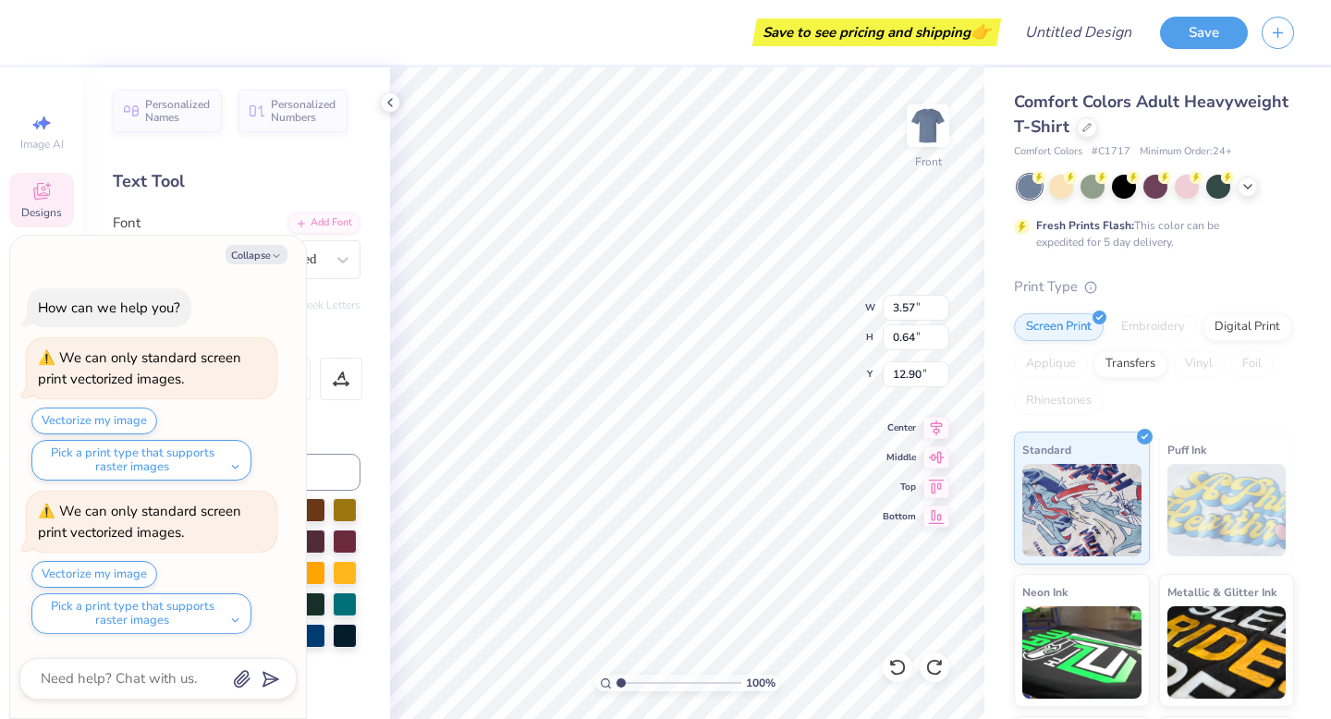
type textarea "x"
type textarea "Zionsville Gir"
type textarea "x"
type textarea "Zionsville Girl"
type textarea "x"
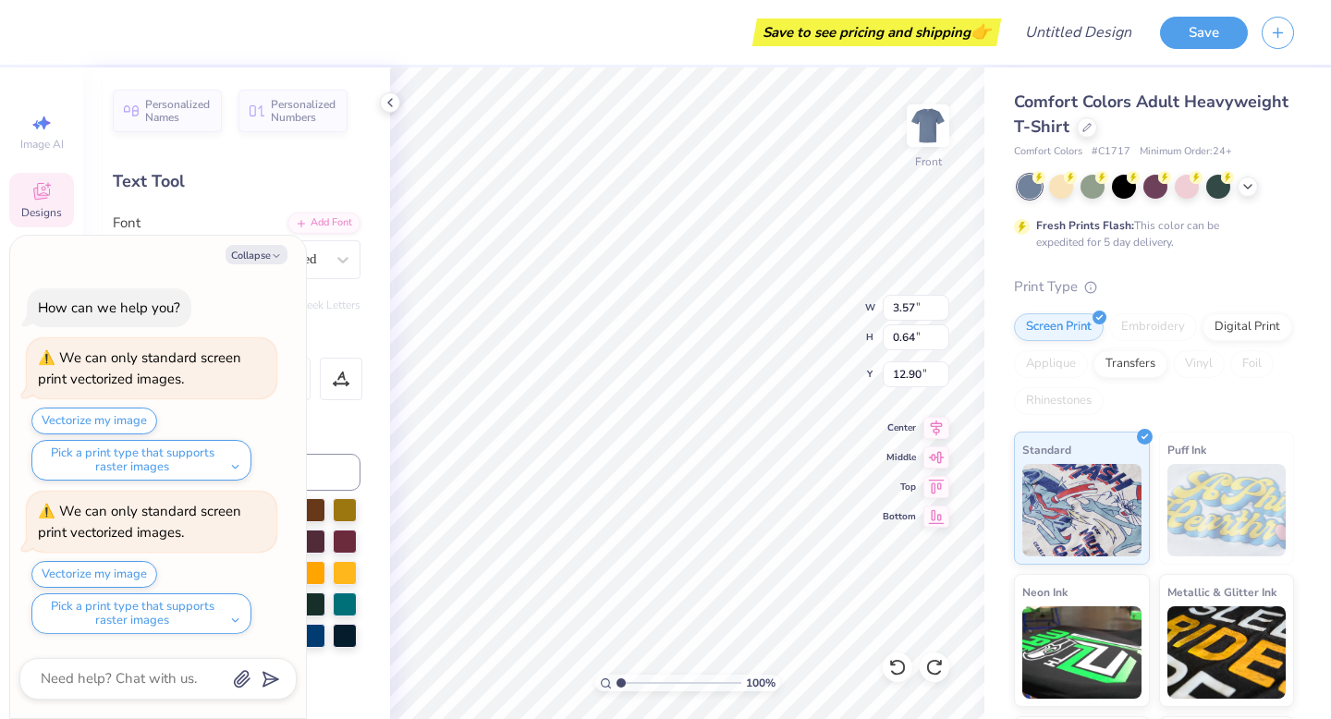
type textarea "Zionsville Girls"
type textarea "x"
type textarea "Zionsville Girls"
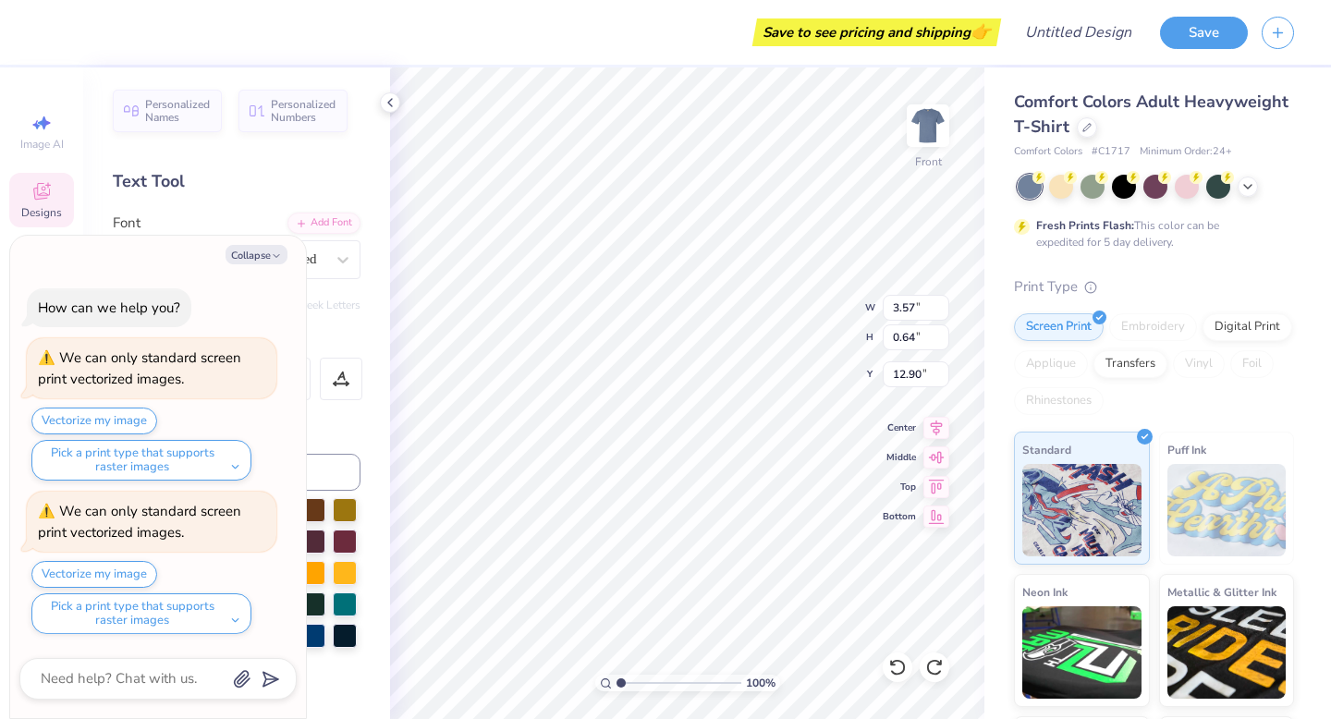
type textarea "x"
type textarea "Zionsville Girls M"
type textarea "x"
type textarea "Zionsville Girls Men"
type textarea "x"
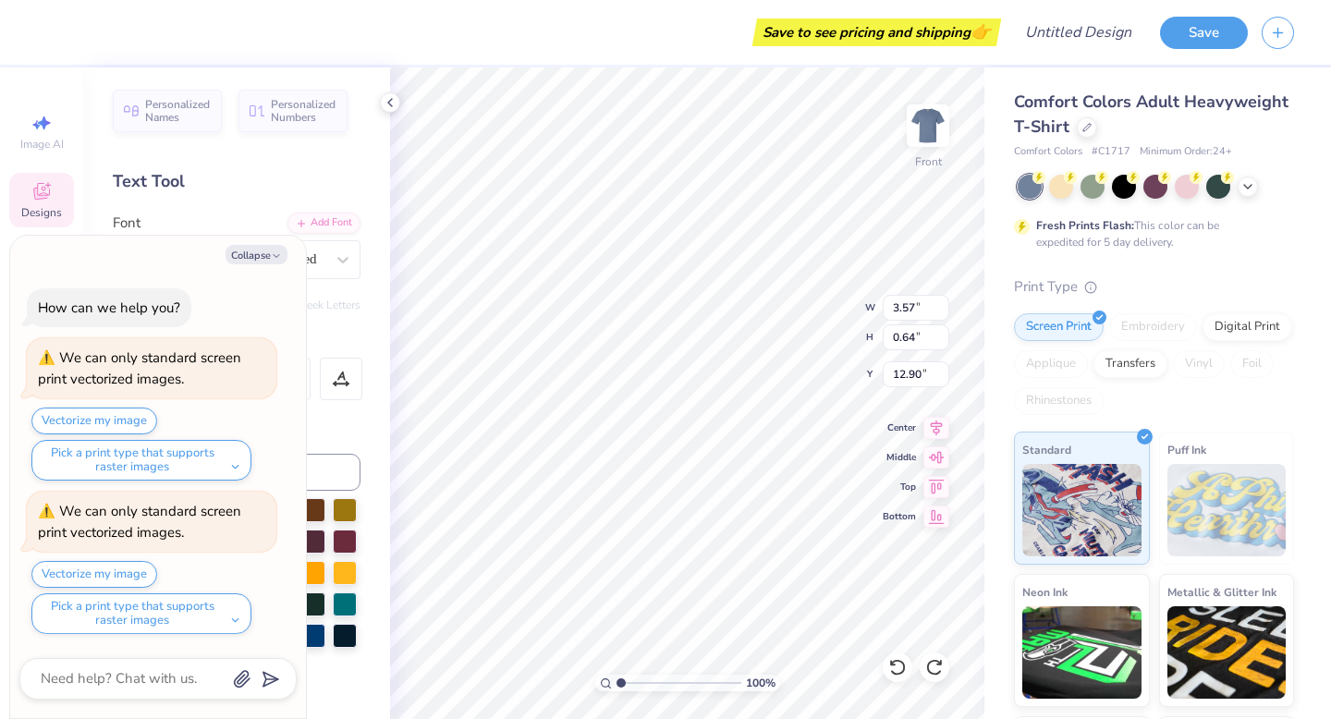
type textarea "Zionsville Girls Menot"
type textarea "x"
type textarea "Zionsville Girls Menotr"
type textarea "x"
type textarea "Zionsville Girls Menot"
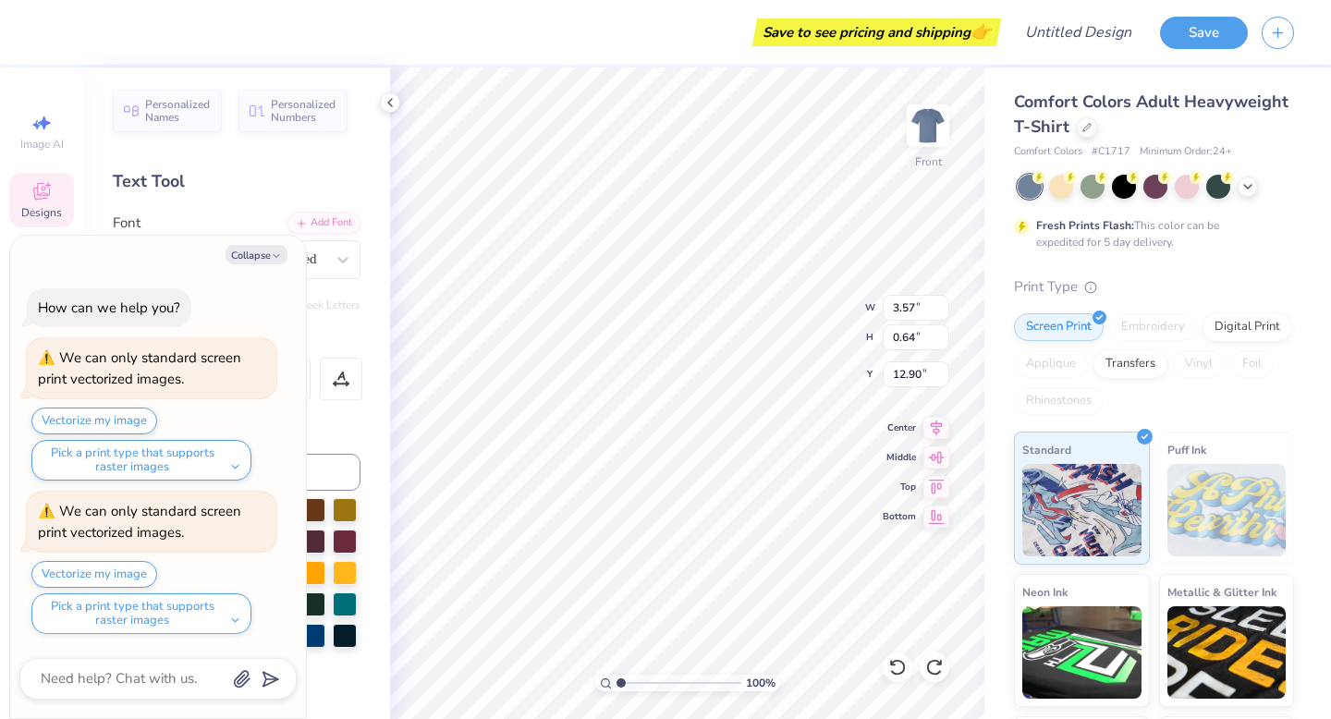
type textarea "x"
type textarea "Zionsville Girls Meno"
type textarea "x"
type textarea "Zionsville Girls Men"
type textarea "x"
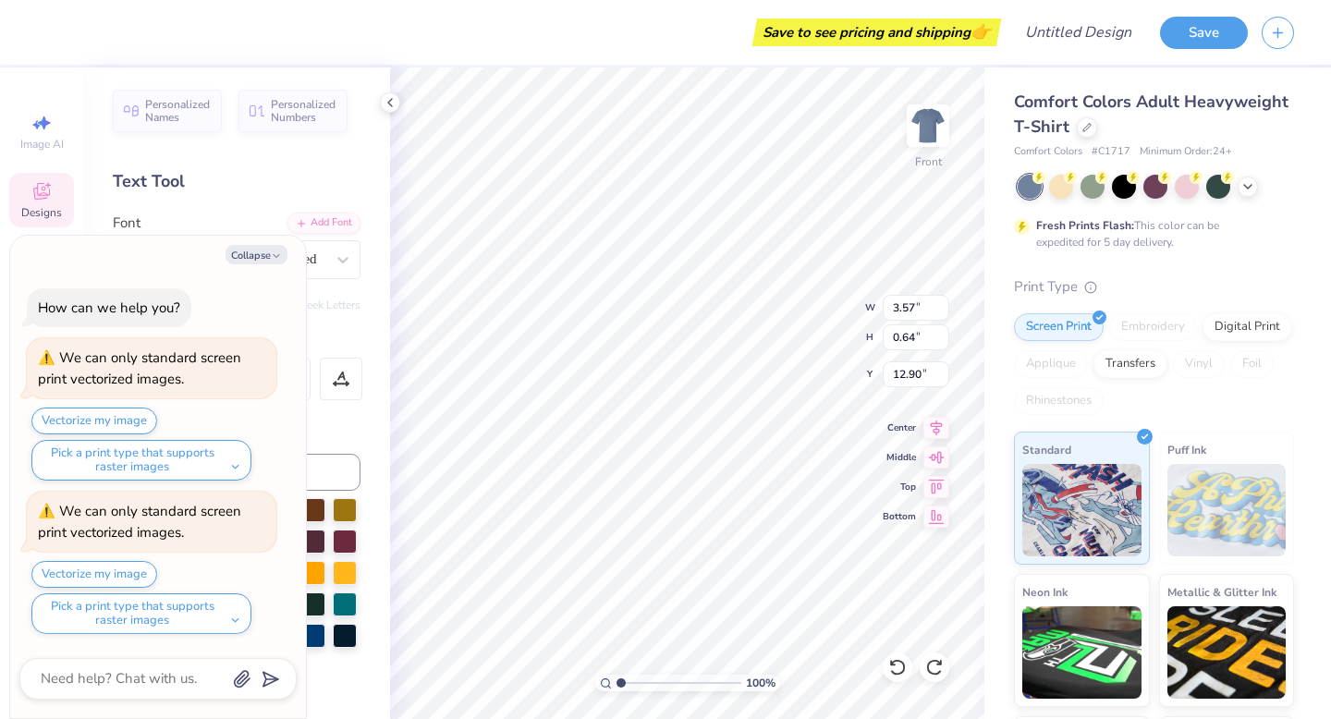
type textarea "Zionsville Girls Ment"
type textarea "x"
type textarea "Zionsville Girls Mentp"
type textarea "x"
type textarea "Zionsville Girls Ment"
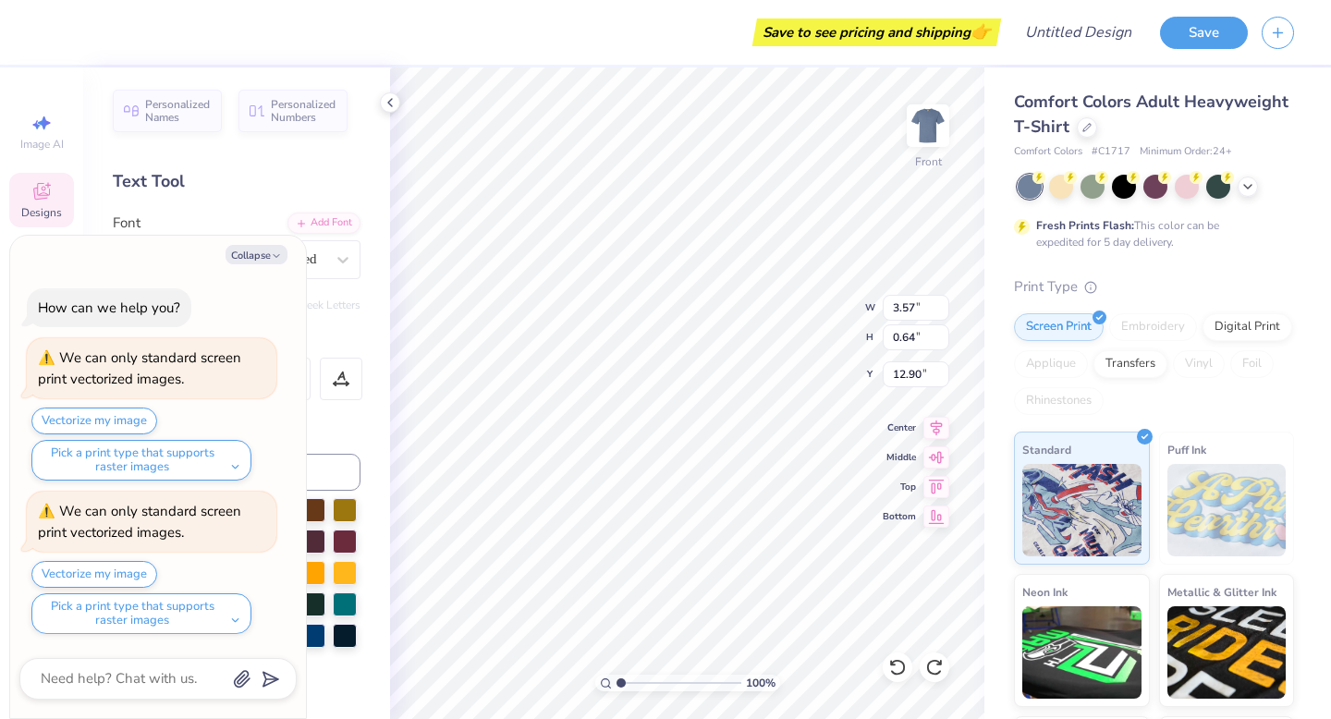
type textarea "x"
type textarea "Zionsville Girls Mento"
type textarea "x"
type textarea "Zionsville Girls Mentori"
type textarea "x"
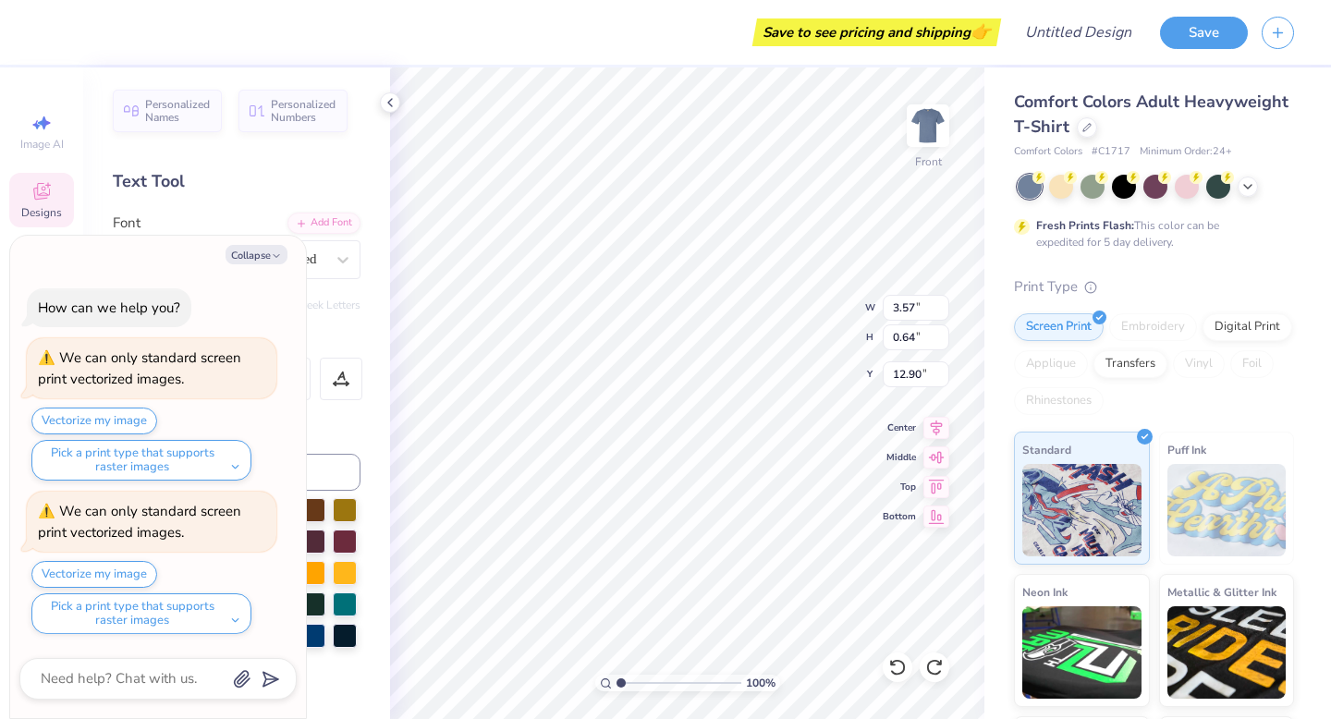
scroll to position [1, 2]
type textarea "Zionsville Girls Mentoring"
type textarea "x"
type input "11.04"
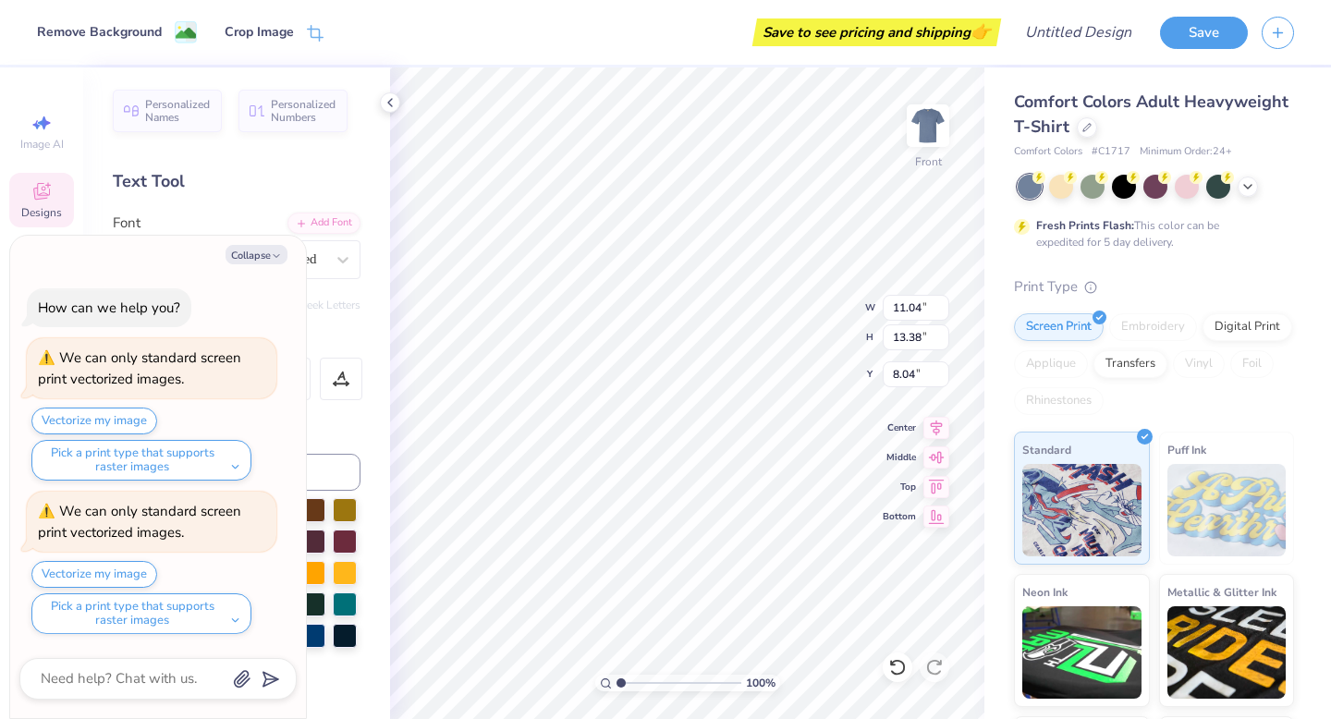
type input "13.38"
type input "8.04"
type textarea "x"
type input "3.36"
type input "1.73"
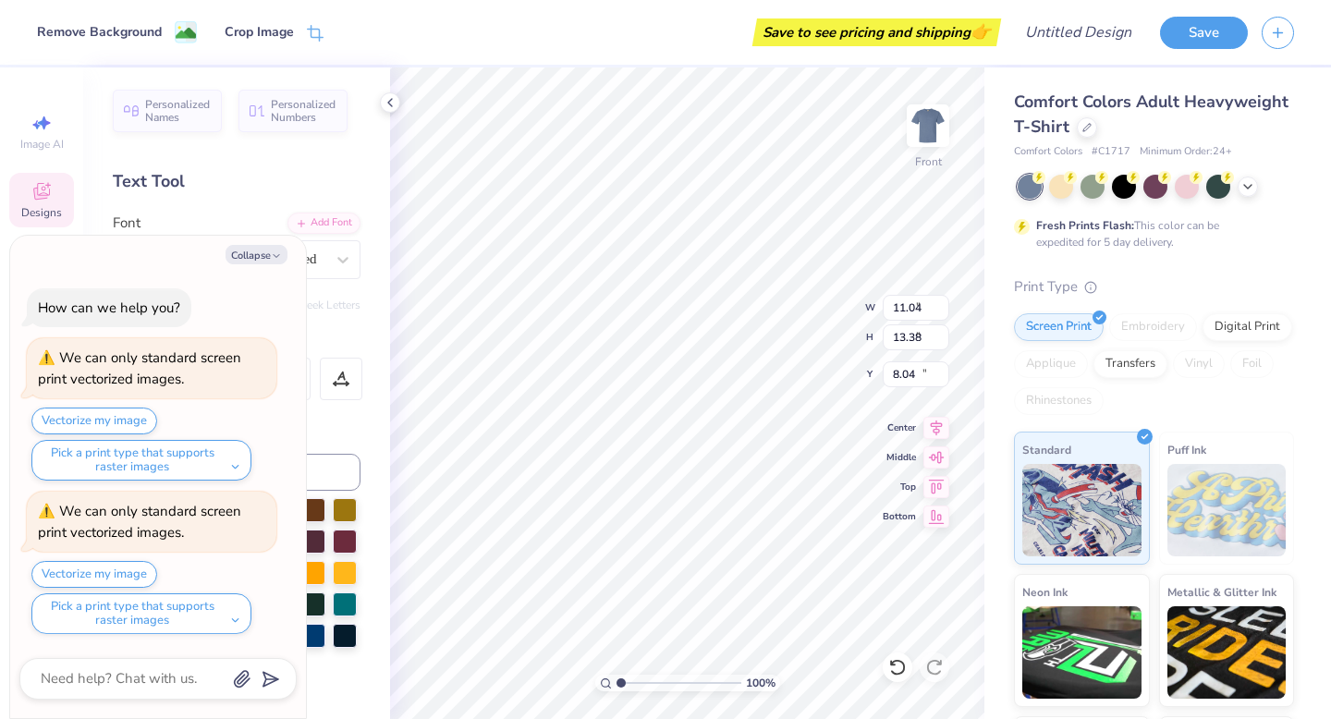
type input "13.37"
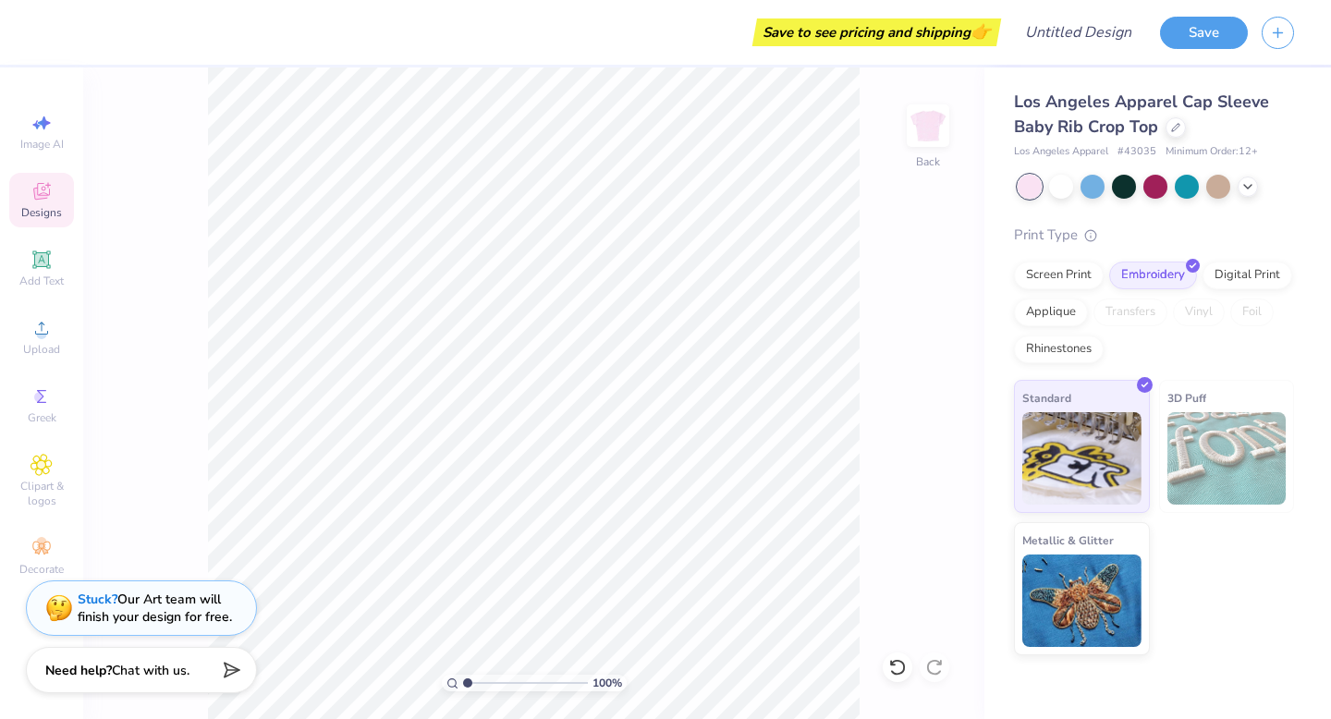
click at [55, 193] on div "Designs" at bounding box center [41, 200] width 65 height 55
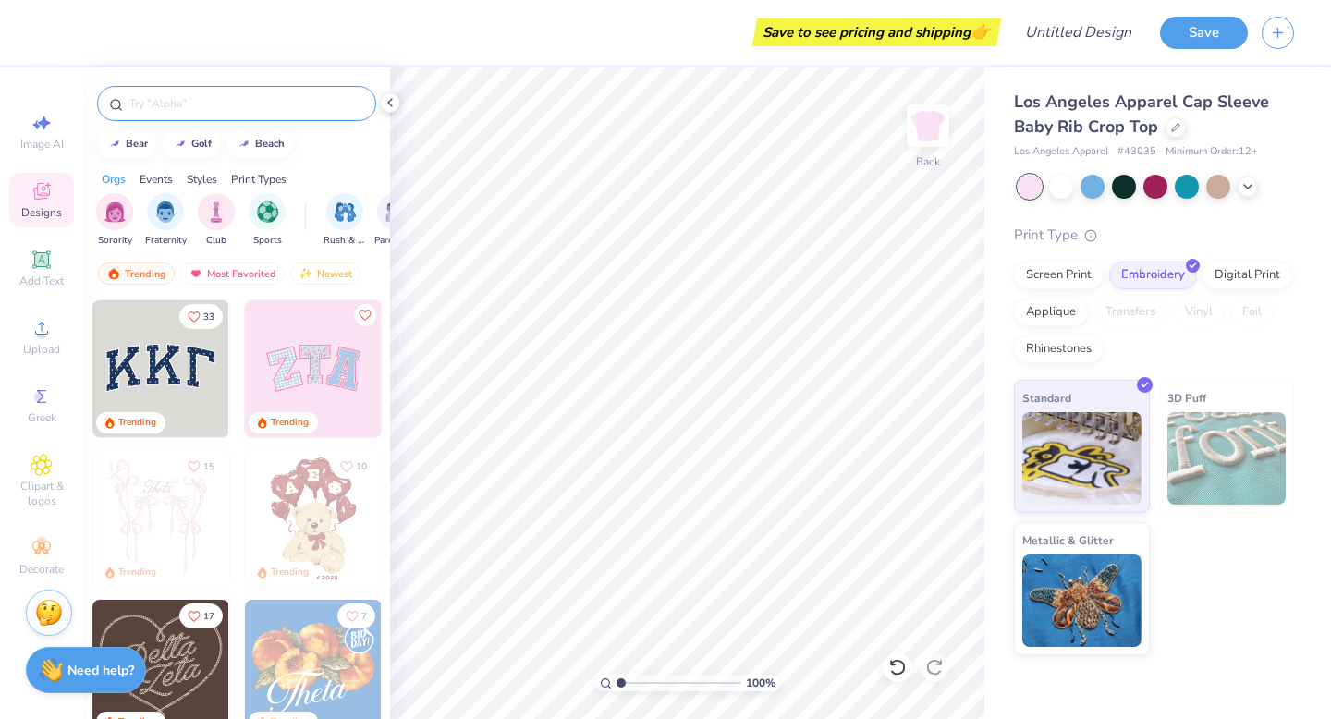
click at [324, 113] on div at bounding box center [236, 103] width 279 height 35
click at [288, 96] on input "text" at bounding box center [246, 103] width 237 height 18
type input "stars"
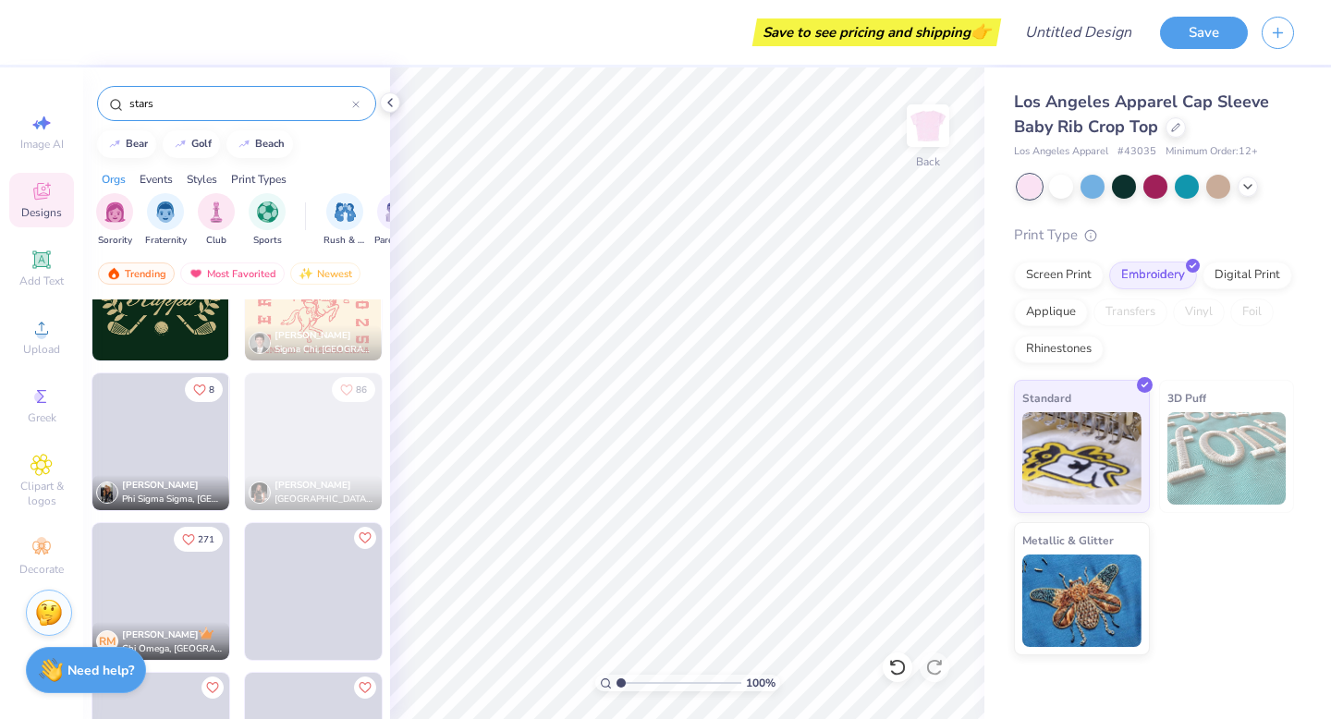
scroll to position [2174, 0]
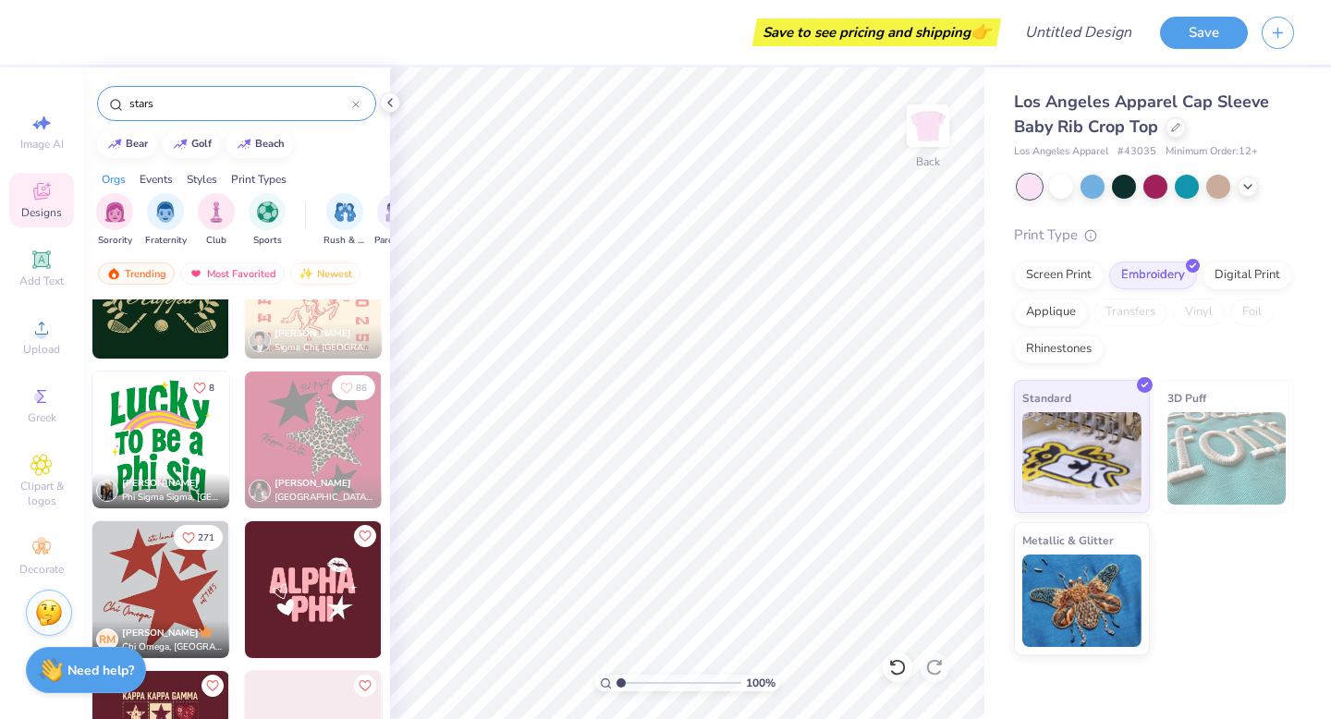
click at [184, 600] on img at bounding box center [160, 589] width 137 height 137
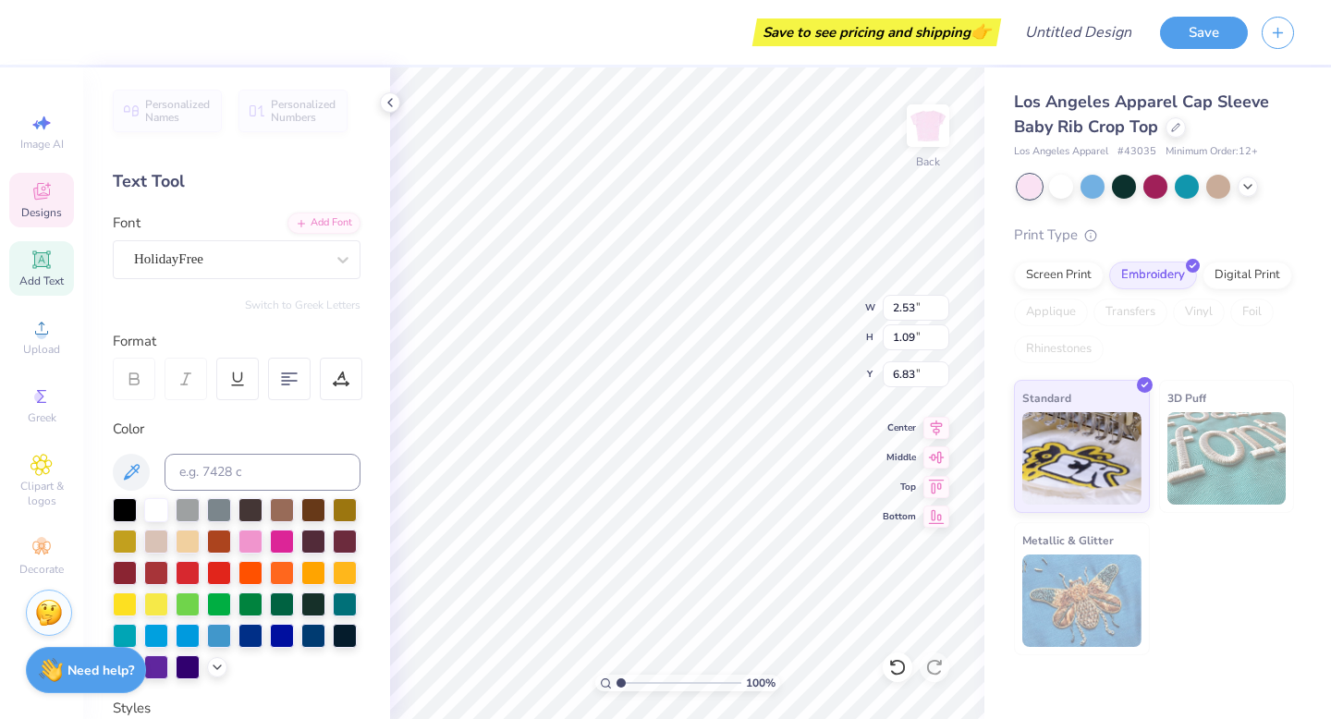
scroll to position [0, 2]
type input "6.98"
type input "11.03"
type input "2.55"
type input "0.76"
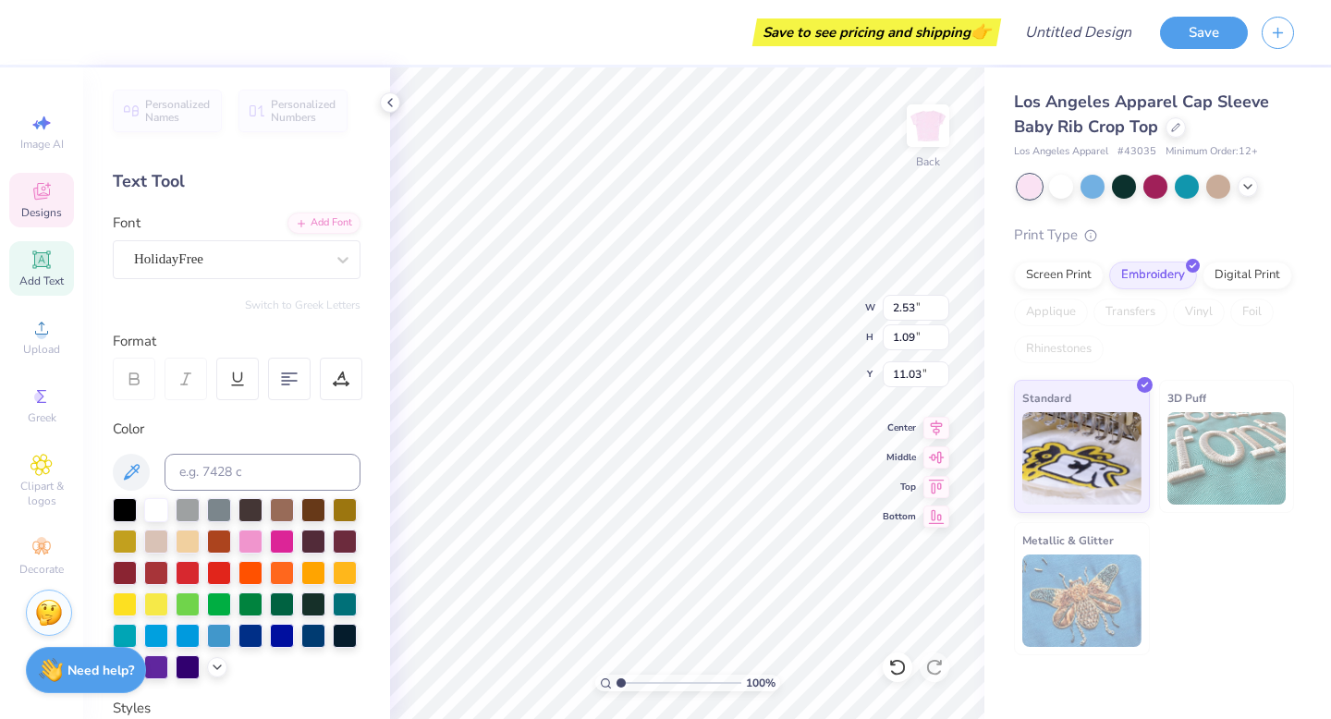
type input "11.22"
type textarea "C"
type textarea "Zionsville Girls Mentoring"
type input "3.26"
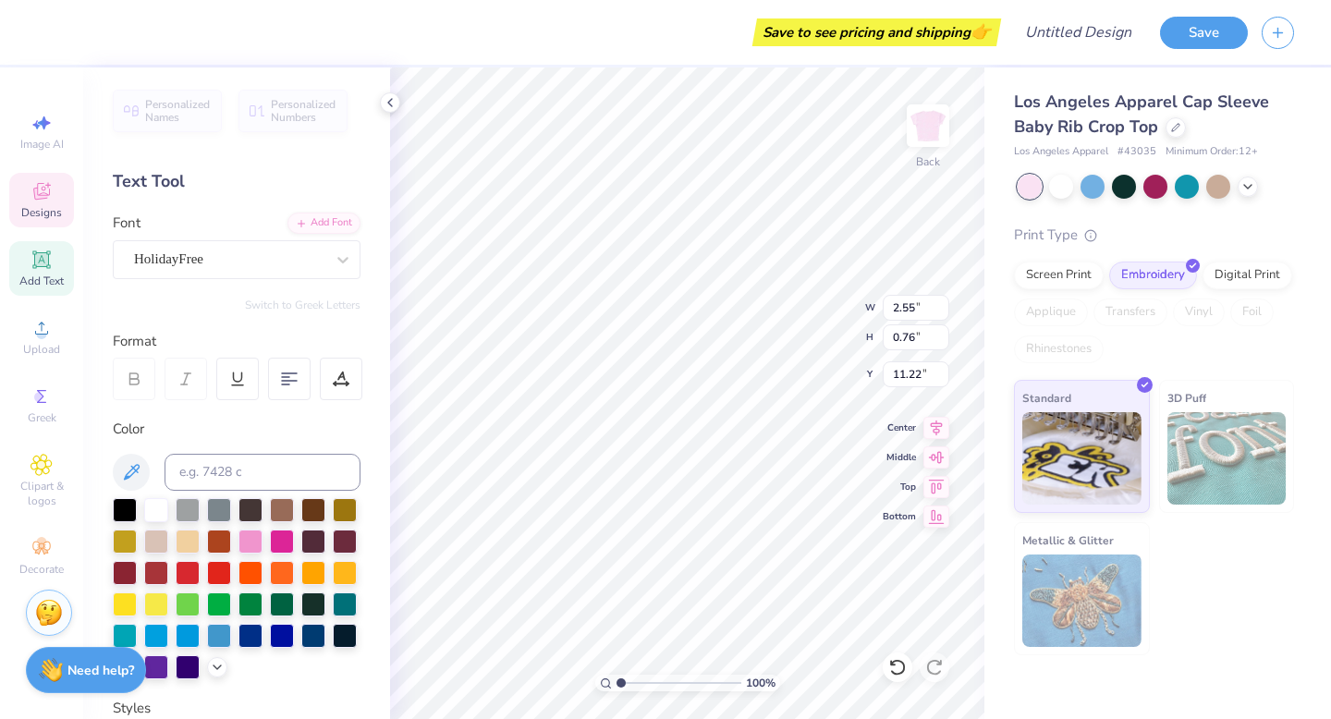
type input "1.39"
type input "10.89"
click at [283, 380] on icon at bounding box center [289, 379] width 17 height 17
type input "1.38"
click at [295, 386] on icon at bounding box center [289, 379] width 17 height 17
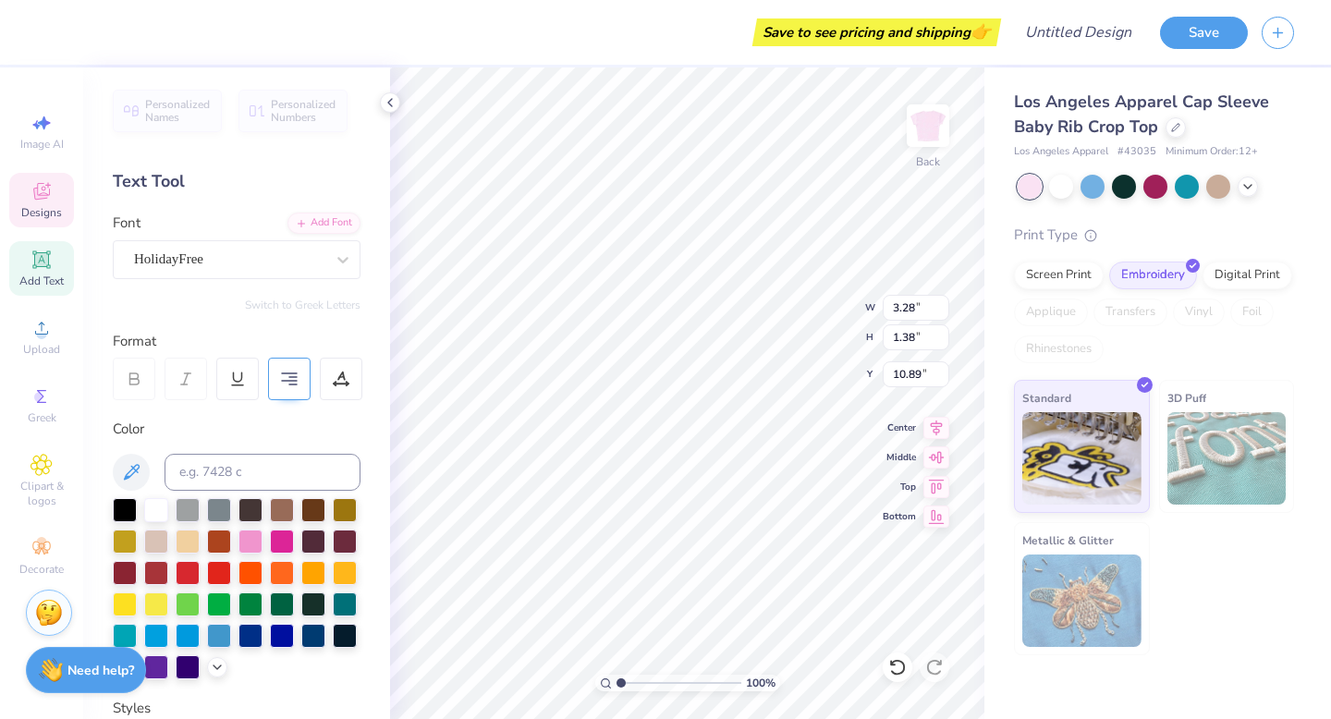
type input "3.28"
type input "1.37"
click at [301, 382] on div at bounding box center [289, 379] width 43 height 43
type input "3.26"
drag, startPoint x: 285, startPoint y: 376, endPoint x: 307, endPoint y: 404, distance: 35.5
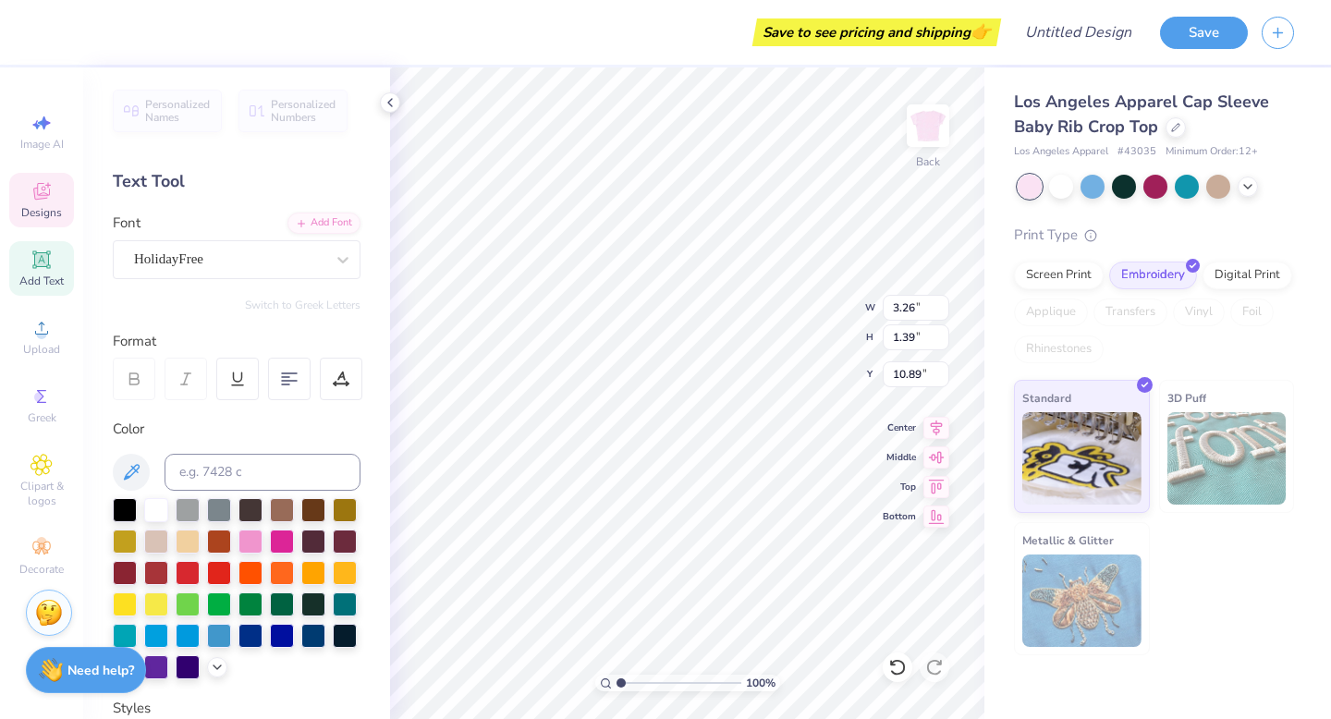
click at [286, 376] on icon at bounding box center [289, 379] width 17 height 17
type input "1.38"
type input "6.75"
type input "5.86"
type textarea "e"
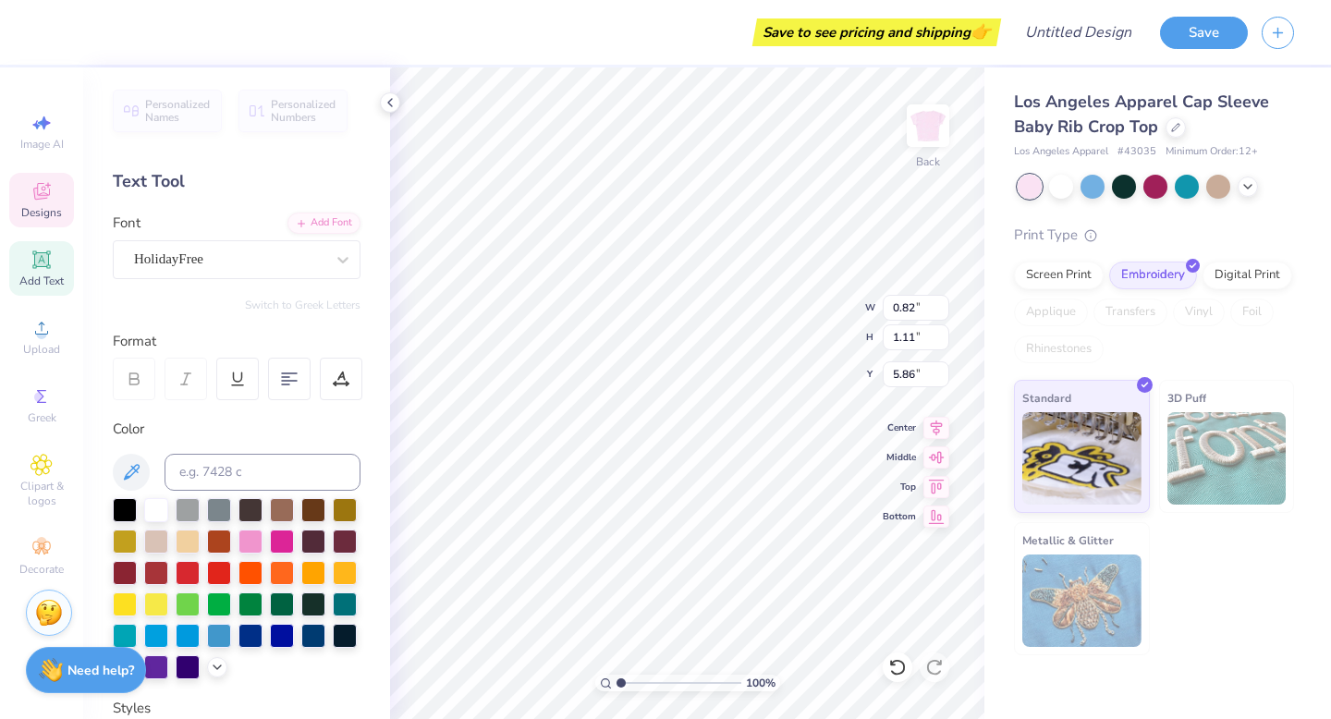
scroll to position [0, 0]
type textarea "20252026"
type input "5.39"
type textarea "i"
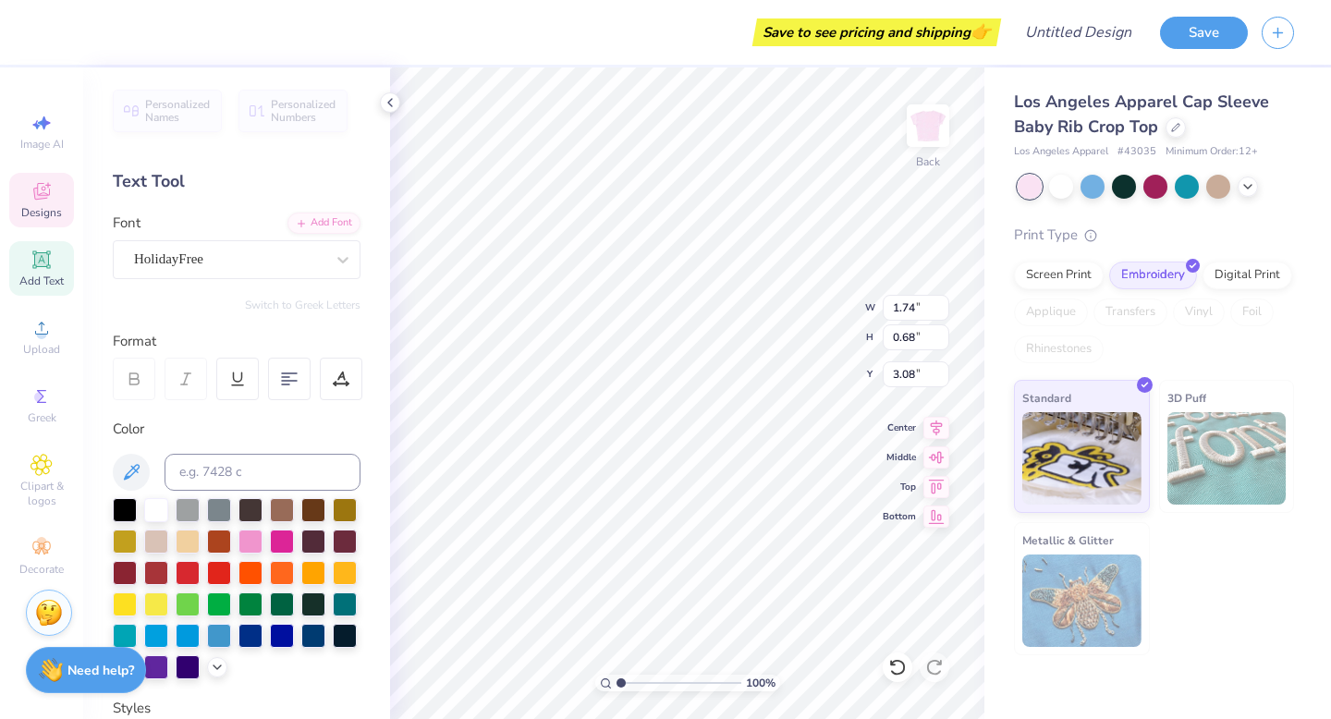
scroll to position [1, 0]
type textarea "ZGM"
click at [832, 294] on div "100 % Back W 1.74 1.74 " H 0.68 0.68 " Y 3.08 3.08 " Center Middle Top Bottom" at bounding box center [687, 392] width 594 height 651
type input "3.23"
type input "1.10"
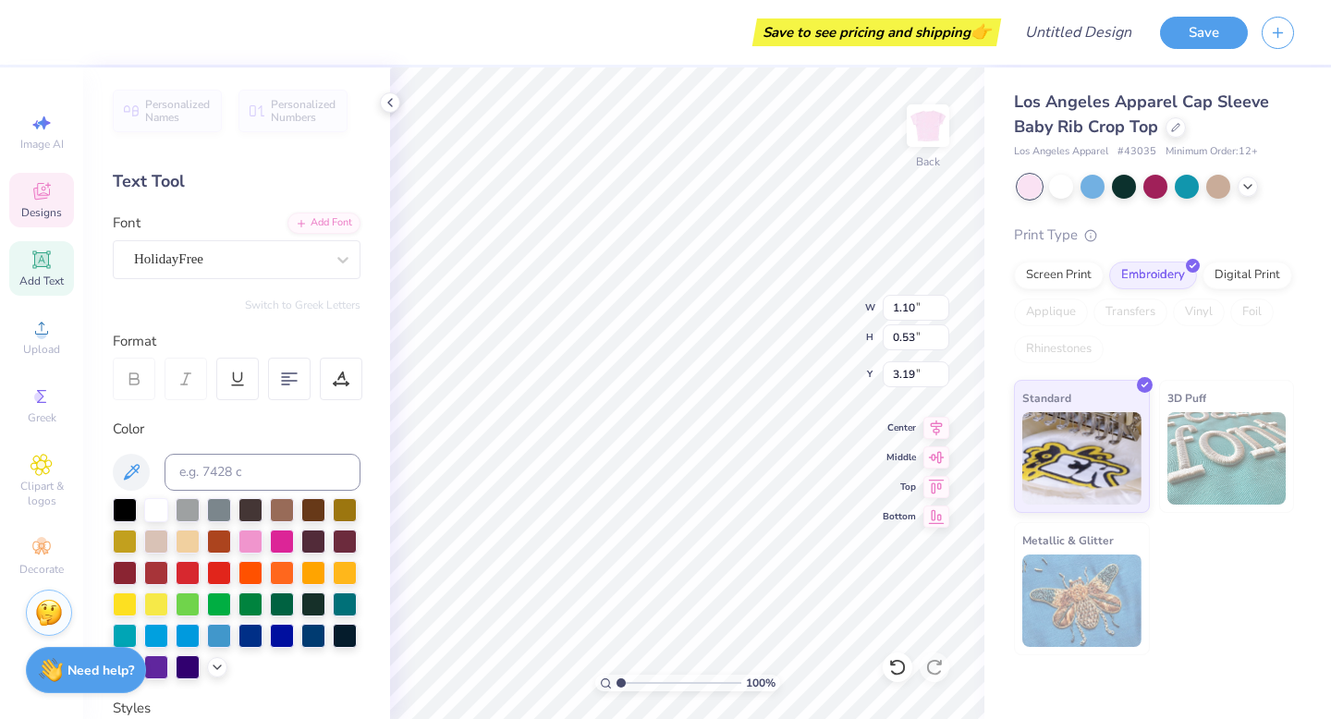
type input "0.53"
type input "3.19"
type textarea "C"
type textarea "Zionsville Girls Mentoring"
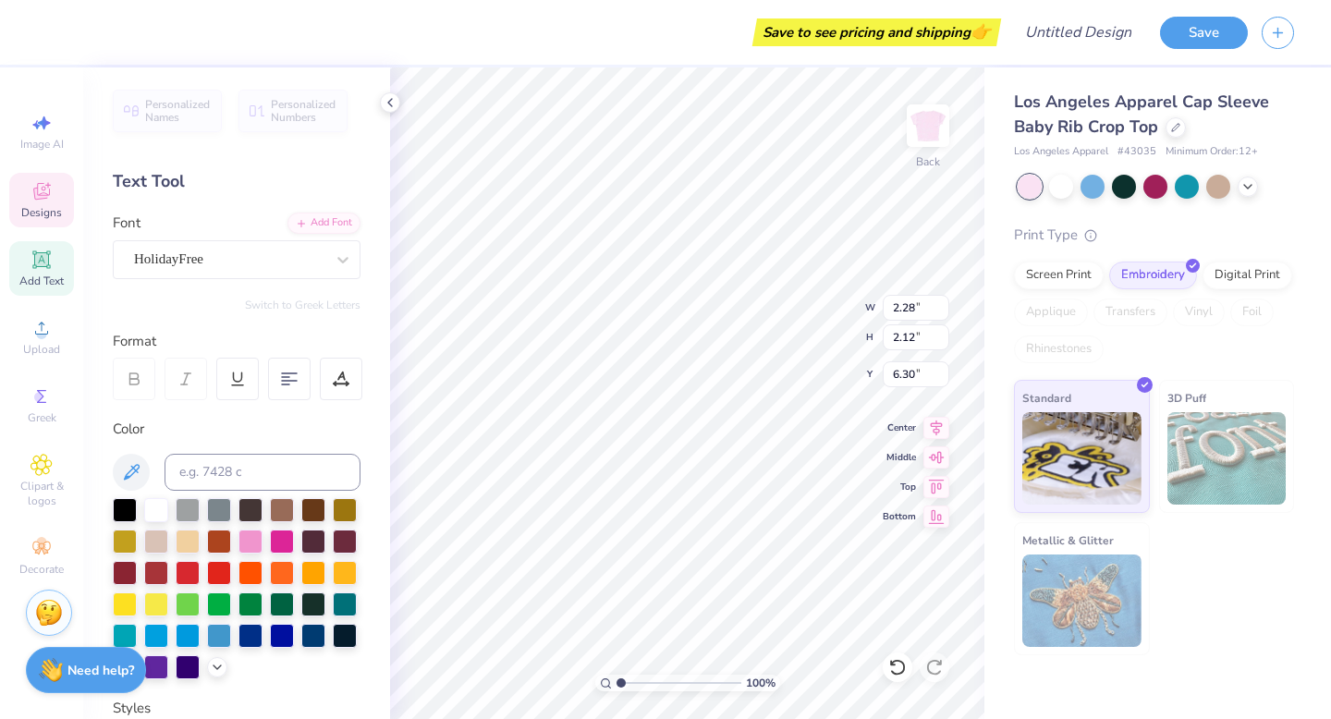
type input "6.95"
click at [293, 376] on icon at bounding box center [289, 379] width 17 height 17
type input "2.36"
type input "2.09"
type input "6.97"
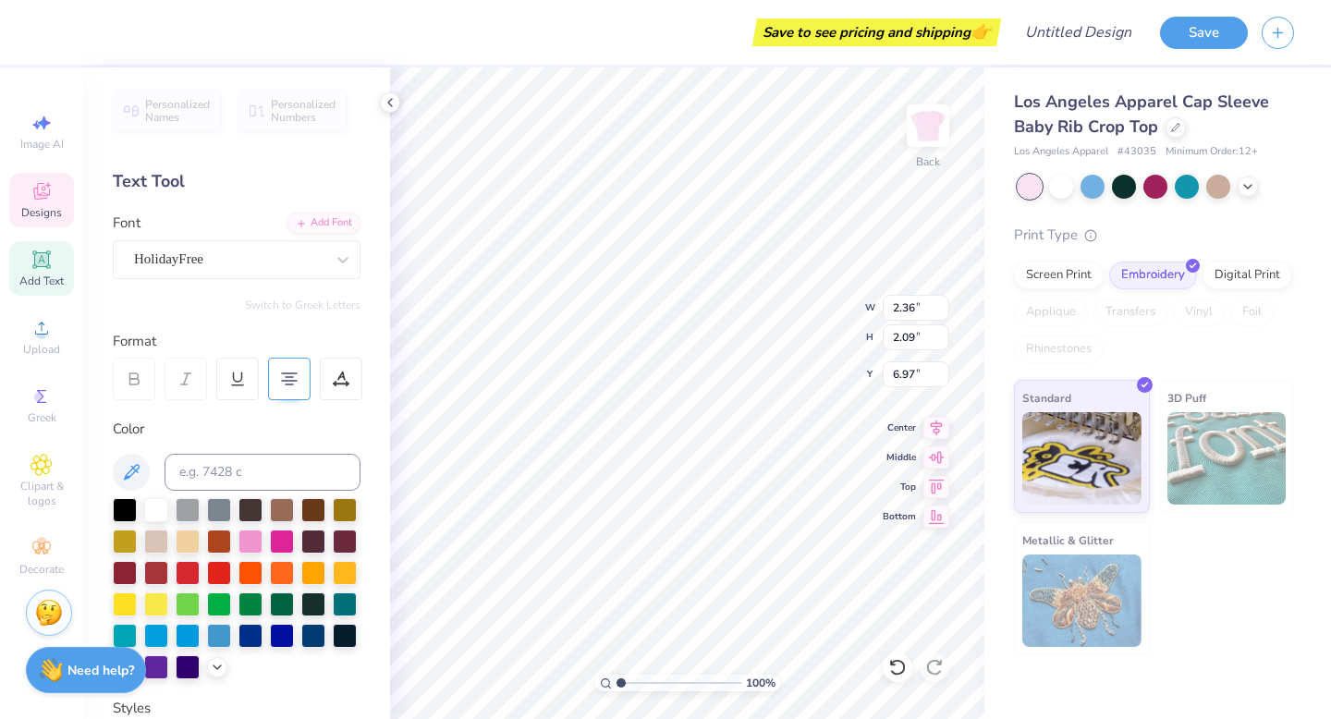
click at [293, 376] on icon at bounding box center [289, 379] width 17 height 17
type input "2.50"
type input "2.06"
type input "7.00"
type input "6.95"
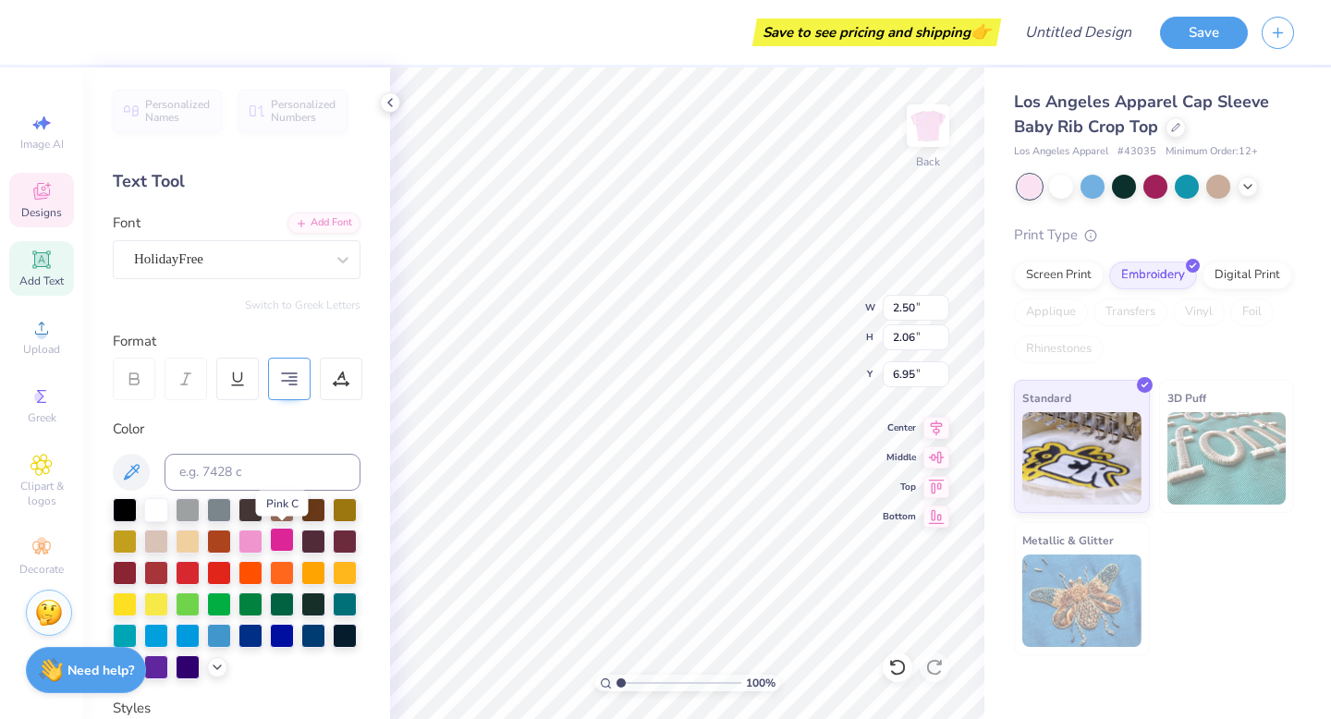
click at [291, 539] on div at bounding box center [282, 540] width 24 height 24
click at [284, 536] on div at bounding box center [282, 540] width 24 height 24
type input "1.29"
type input "1.56"
type input "5.39"
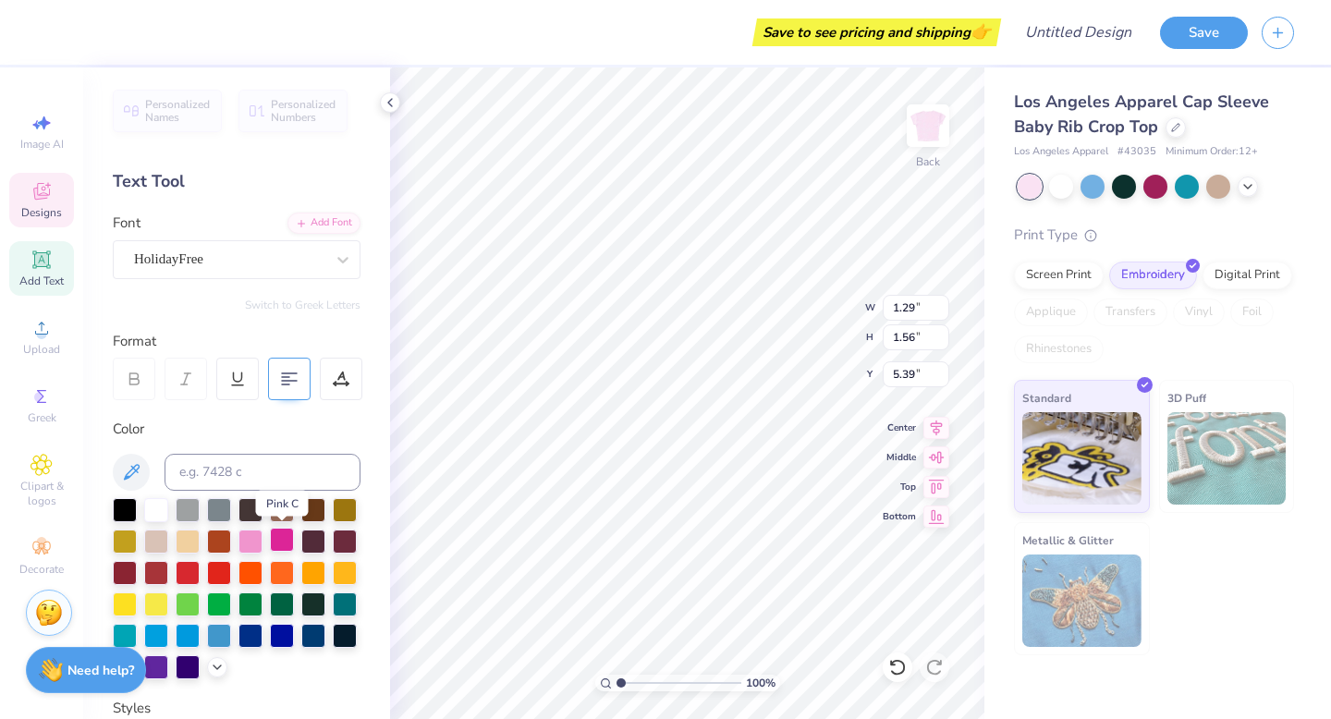
click at [281, 538] on div at bounding box center [282, 540] width 24 height 24
type input "1.10"
type input "0.53"
type input "3.19"
click at [278, 535] on div at bounding box center [282, 540] width 24 height 24
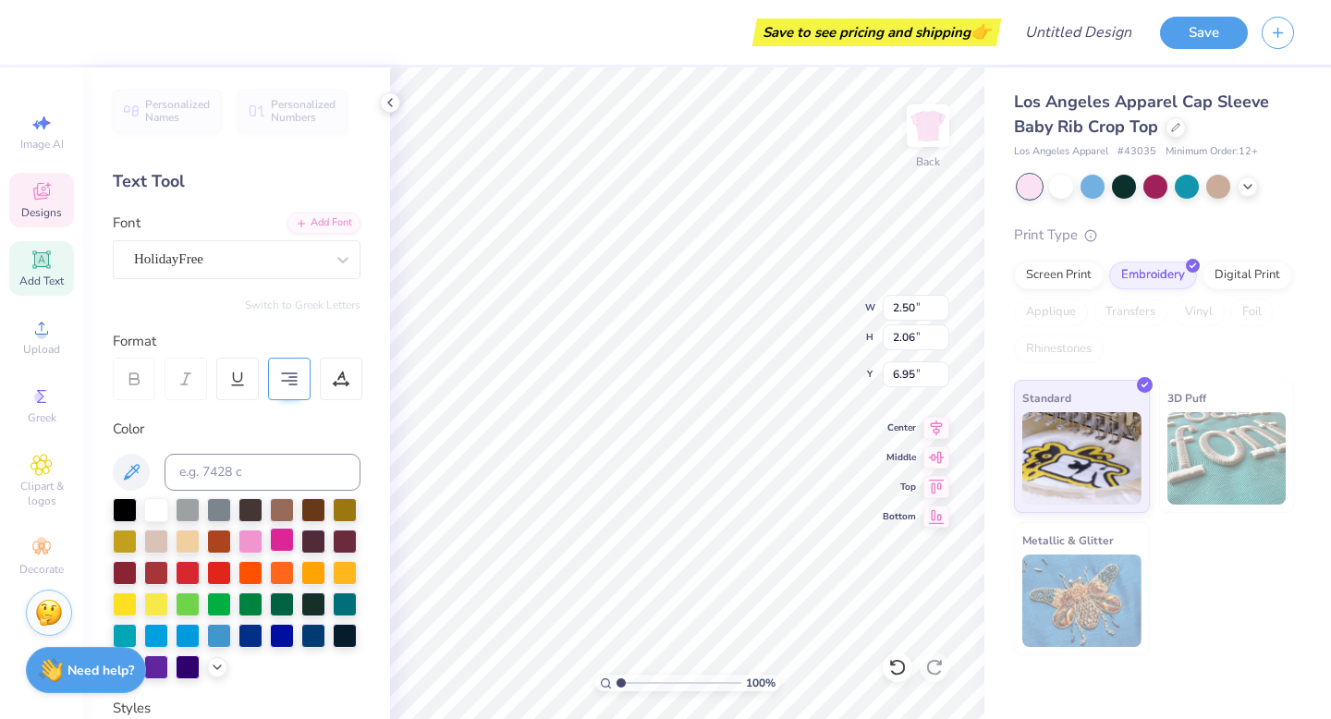
type input "2.40"
type input "1.99"
type input "7.01"
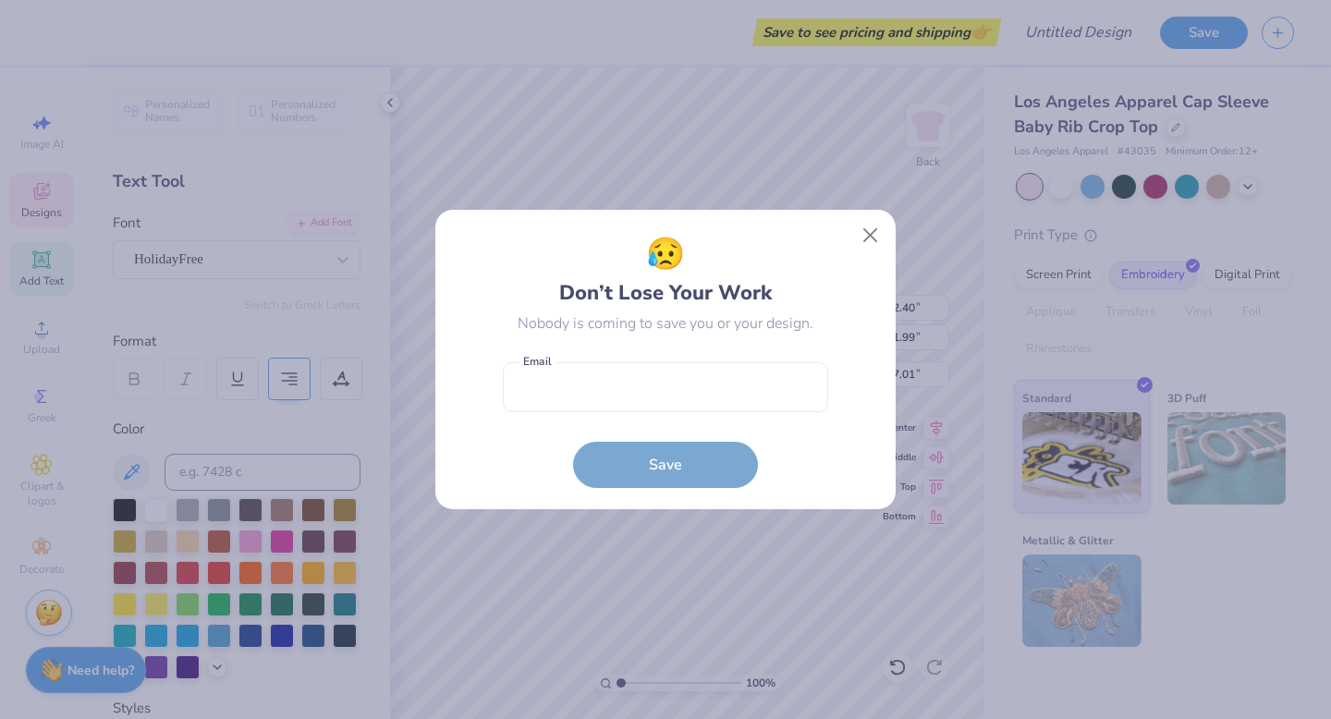
click at [653, 434] on body "Save to see pricing and shipping 👉 Design Title Save Image AI Designs Add Text …" at bounding box center [665, 359] width 1331 height 719
type input "2.48"
type input "2.12"
type input "6.95"
click at [869, 233] on button "Close" at bounding box center [870, 235] width 35 height 35
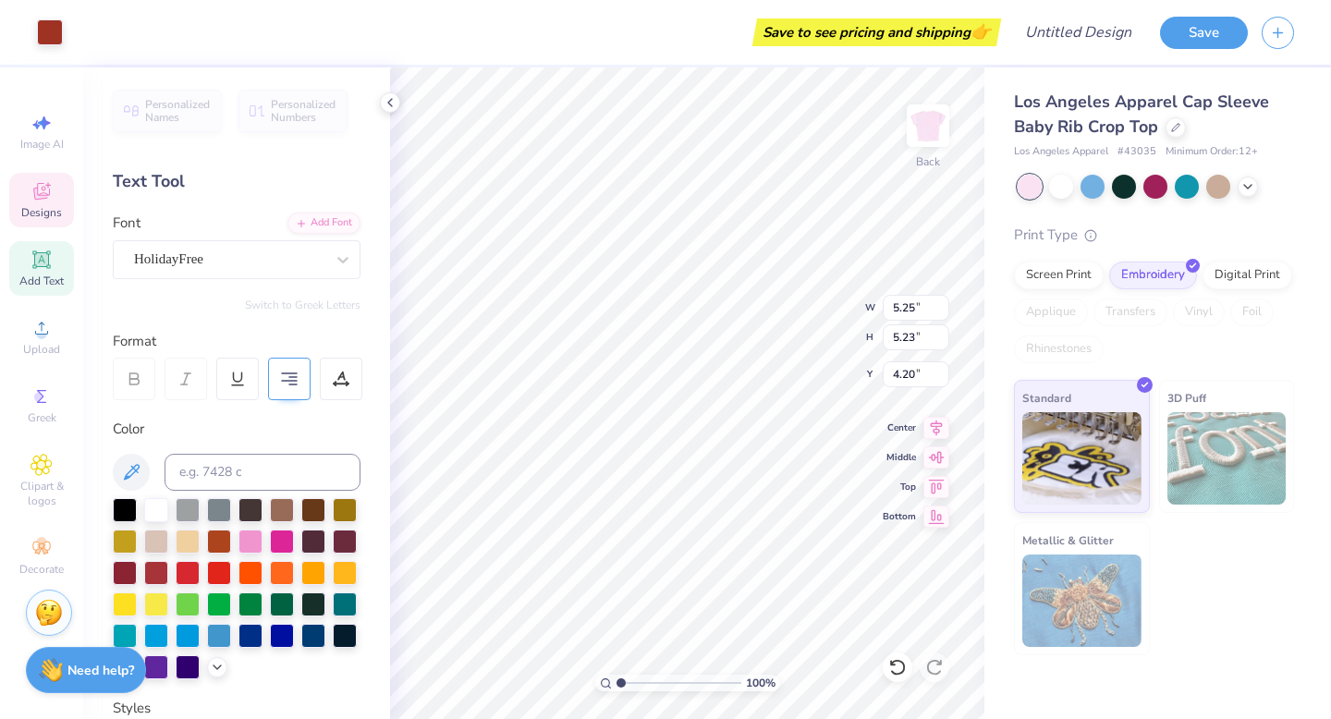
type input "2.48"
type input "2.12"
type input "6.95"
type input "2.43"
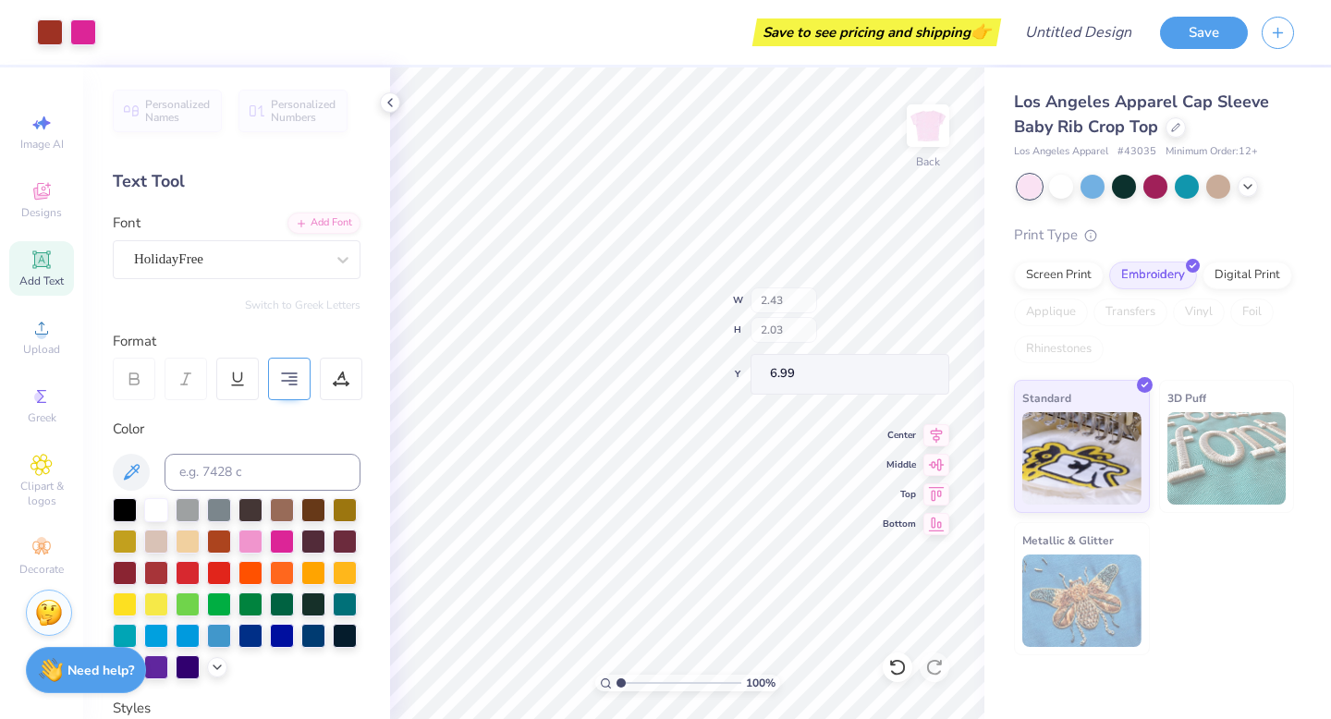
type input "2.03"
type input "6.99"
